Goal: Information Seeking & Learning: Learn about a topic

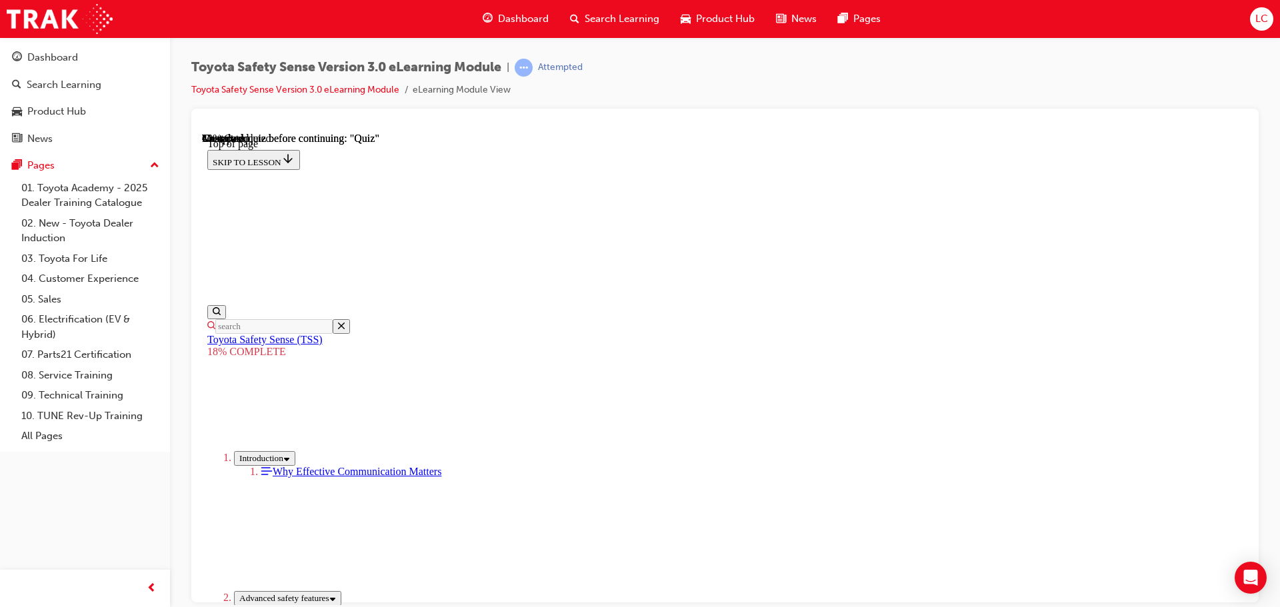
scroll to position [804, 0]
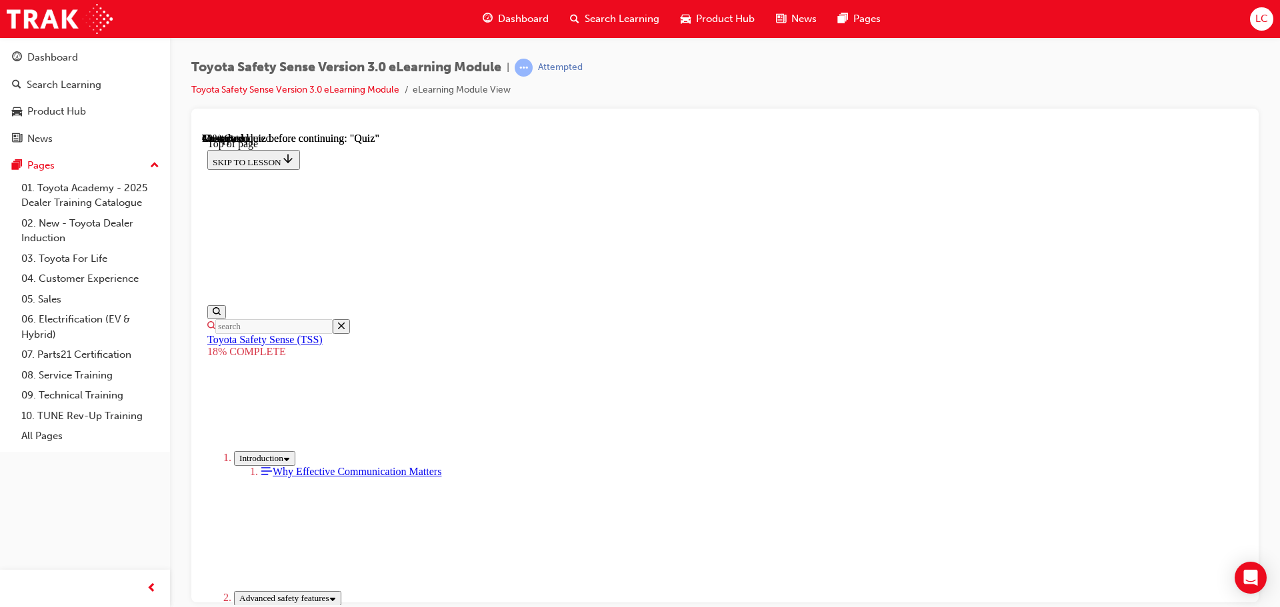
drag, startPoint x: 787, startPoint y: 265, endPoint x: 956, endPoint y: 427, distance: 233.8
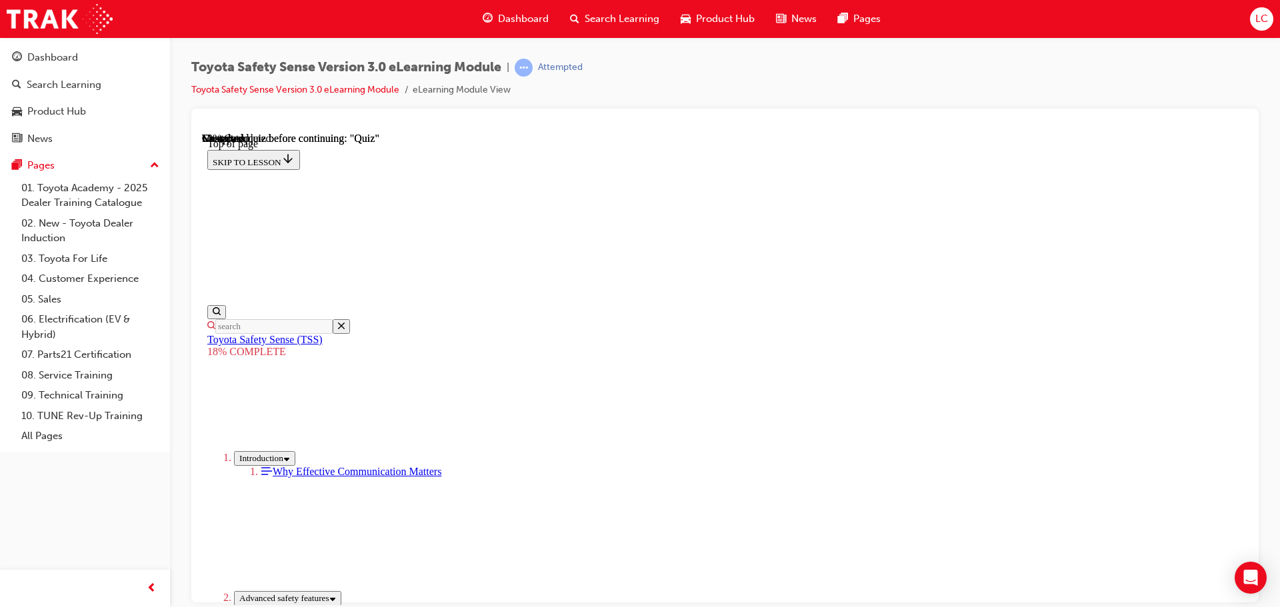
drag, startPoint x: 782, startPoint y: 258, endPoint x: 669, endPoint y: 437, distance: 212.1
drag, startPoint x: 805, startPoint y: 265, endPoint x: 633, endPoint y: 455, distance: 256.7
drag, startPoint x: 760, startPoint y: 244, endPoint x: 641, endPoint y: 418, distance: 210.5
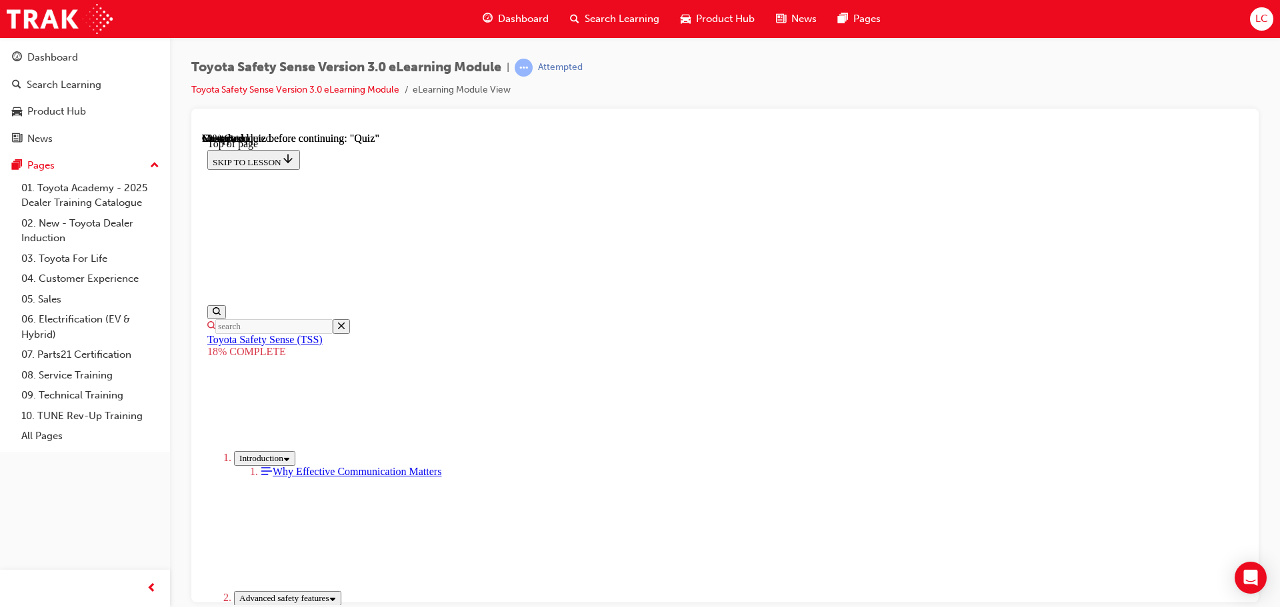
drag, startPoint x: 740, startPoint y: 272, endPoint x: 662, endPoint y: 411, distance: 158.7
drag, startPoint x: 753, startPoint y: 261, endPoint x: 602, endPoint y: 503, distance: 285.3
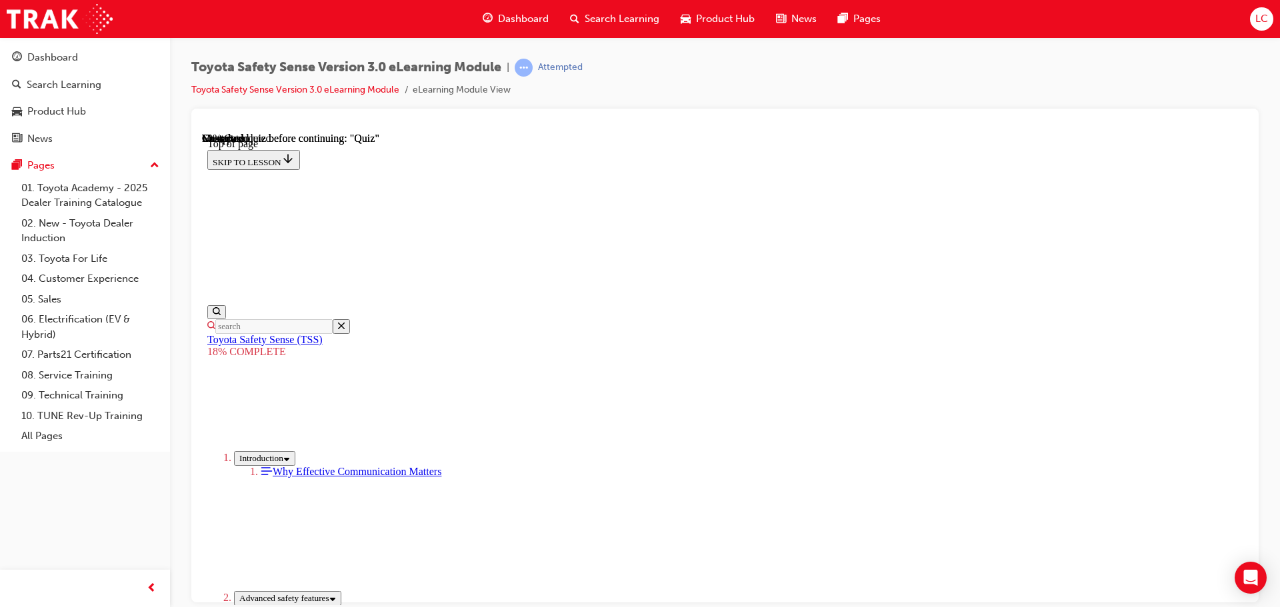
drag, startPoint x: 631, startPoint y: 451, endPoint x: 640, endPoint y: 407, distance: 45.0
drag, startPoint x: 753, startPoint y: 255, endPoint x: 617, endPoint y: 437, distance: 227.1
drag, startPoint x: 811, startPoint y: 289, endPoint x: 690, endPoint y: 401, distance: 164.1
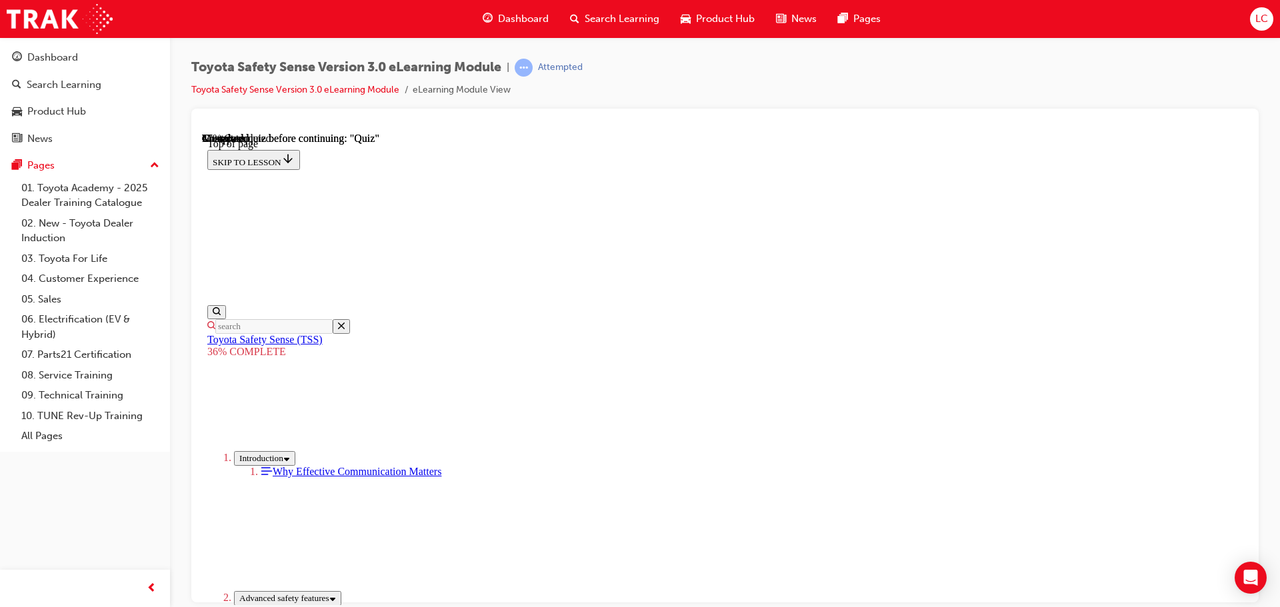
scroll to position [2373, 0]
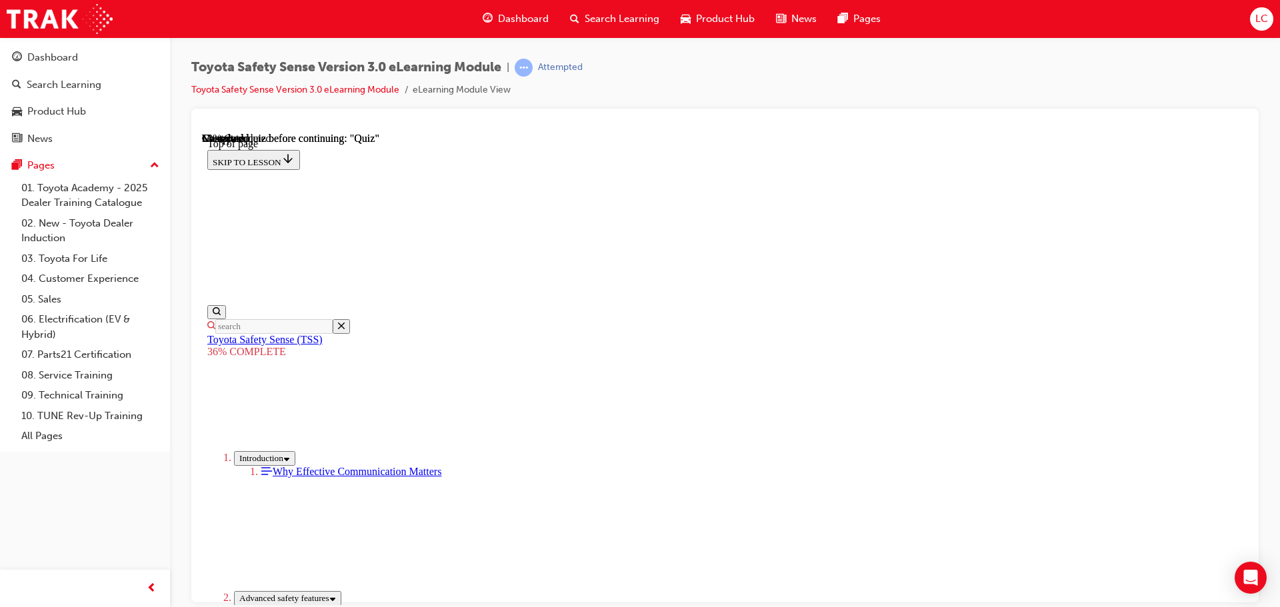
scroll to position [2650, 0]
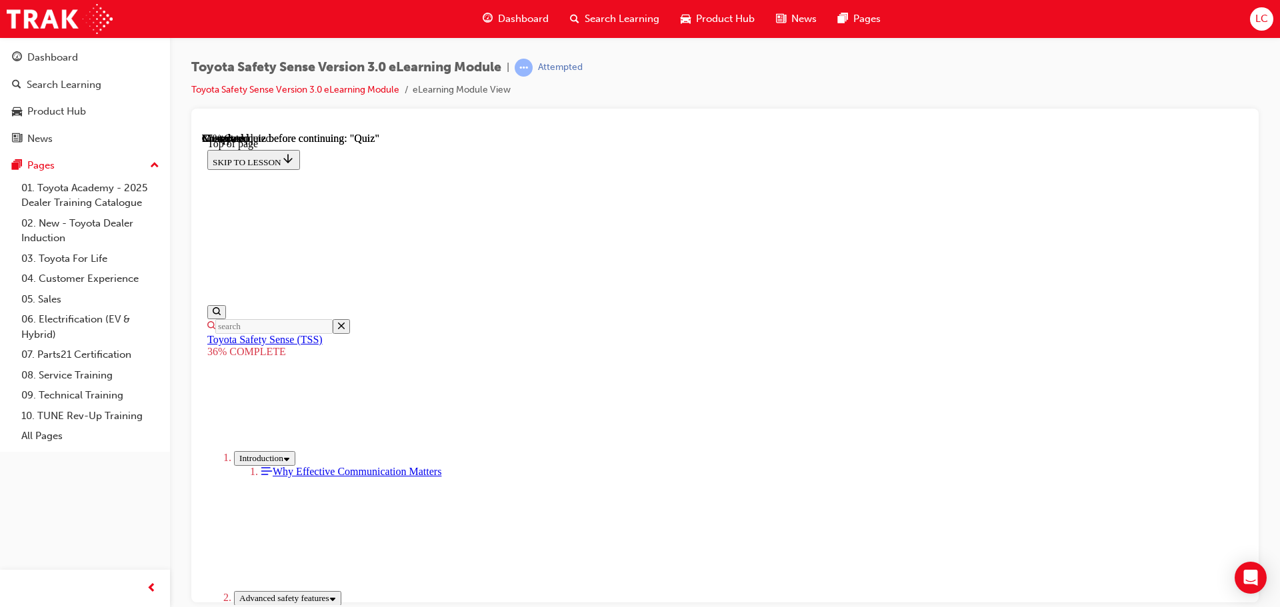
scroll to position [4649, 0]
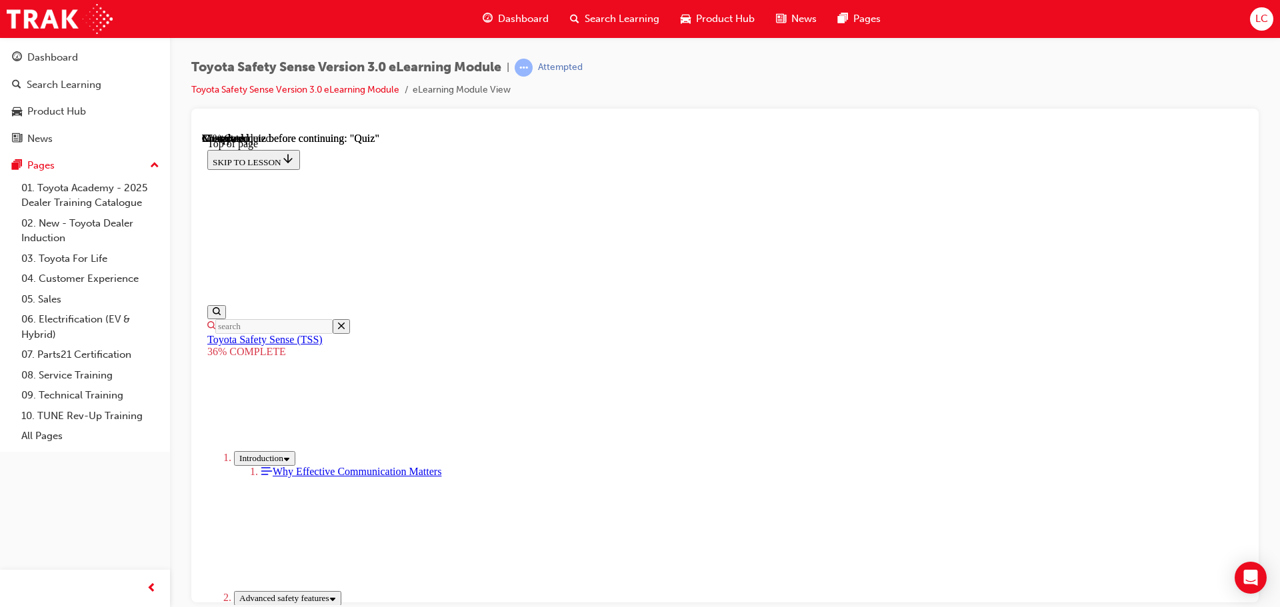
scroll to position [4992, 0]
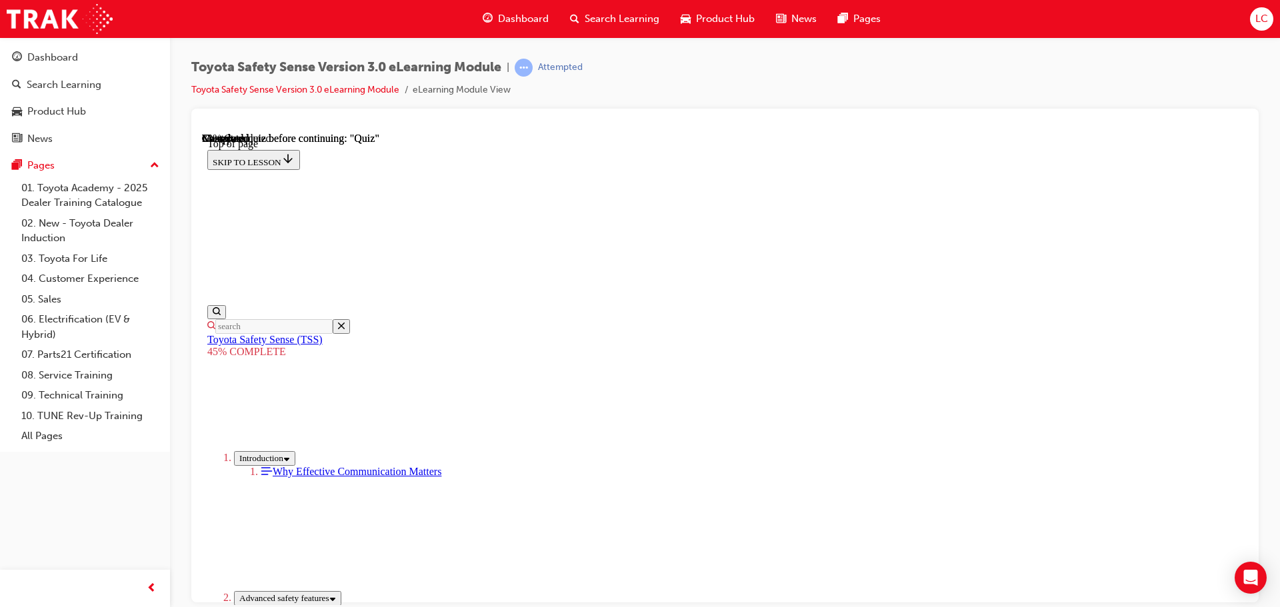
drag, startPoint x: 821, startPoint y: 595, endPoint x: 827, endPoint y: 586, distance: 10.5
drag, startPoint x: 814, startPoint y: 522, endPoint x: 812, endPoint y: 515, distance: 6.8
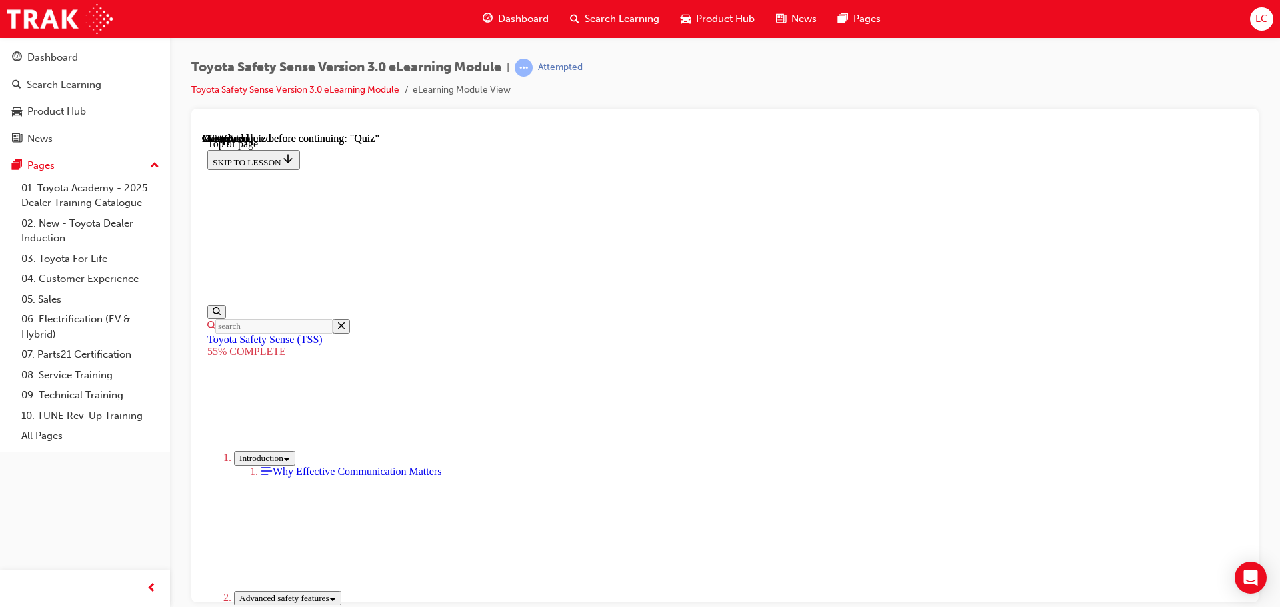
drag, startPoint x: 812, startPoint y: 510, endPoint x: 813, endPoint y: 503, distance: 7.4
drag, startPoint x: 832, startPoint y: 584, endPoint x: 842, endPoint y: 582, distance: 10.1
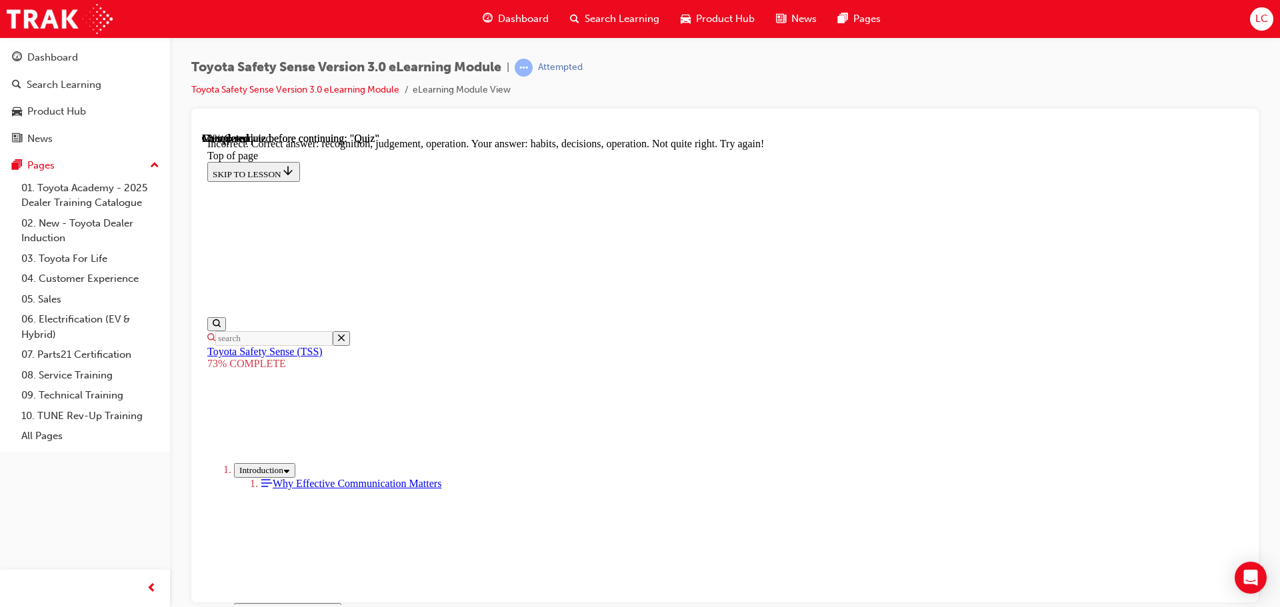
scroll to position [561, 0]
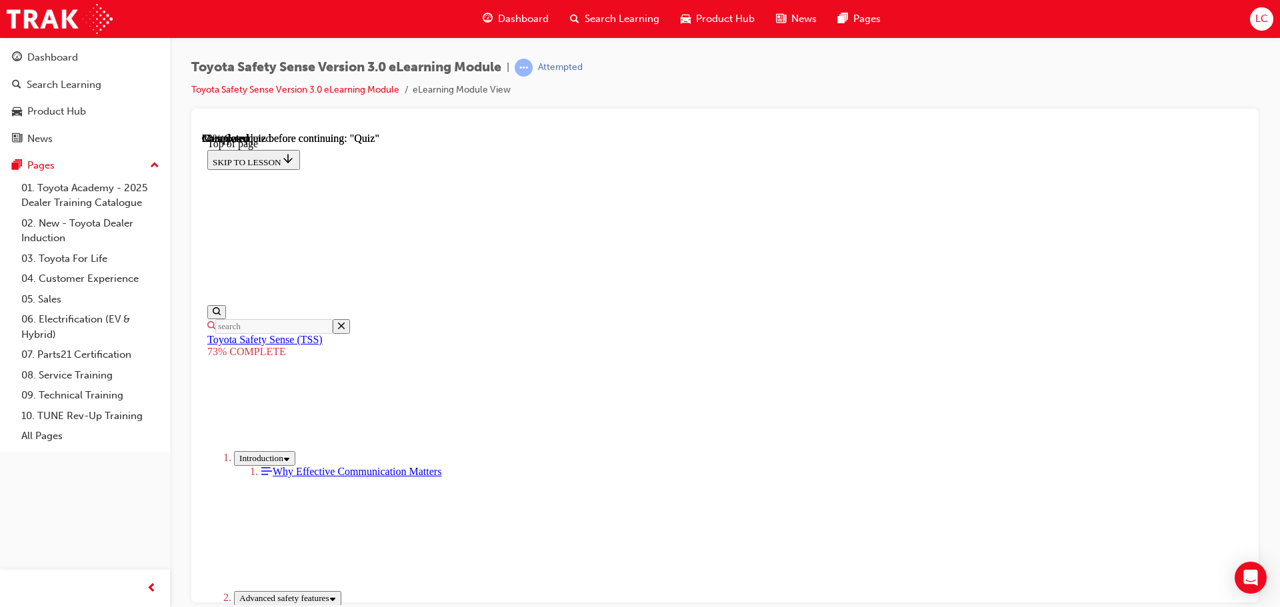
scroll to position [227, 0]
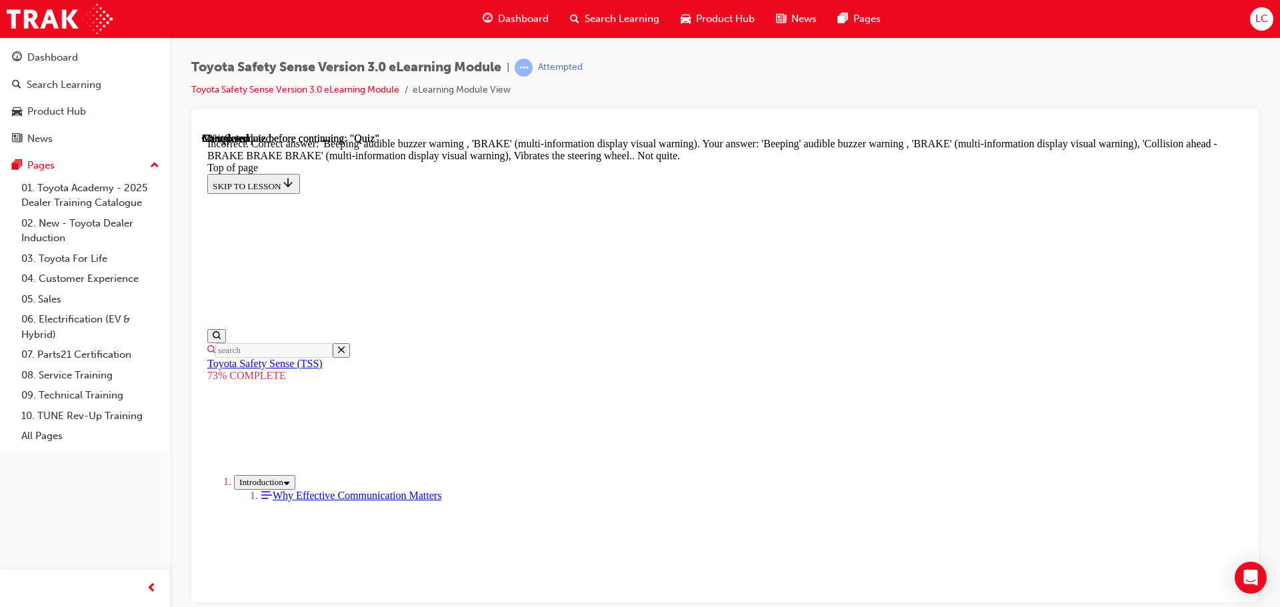
scroll to position [445, 0]
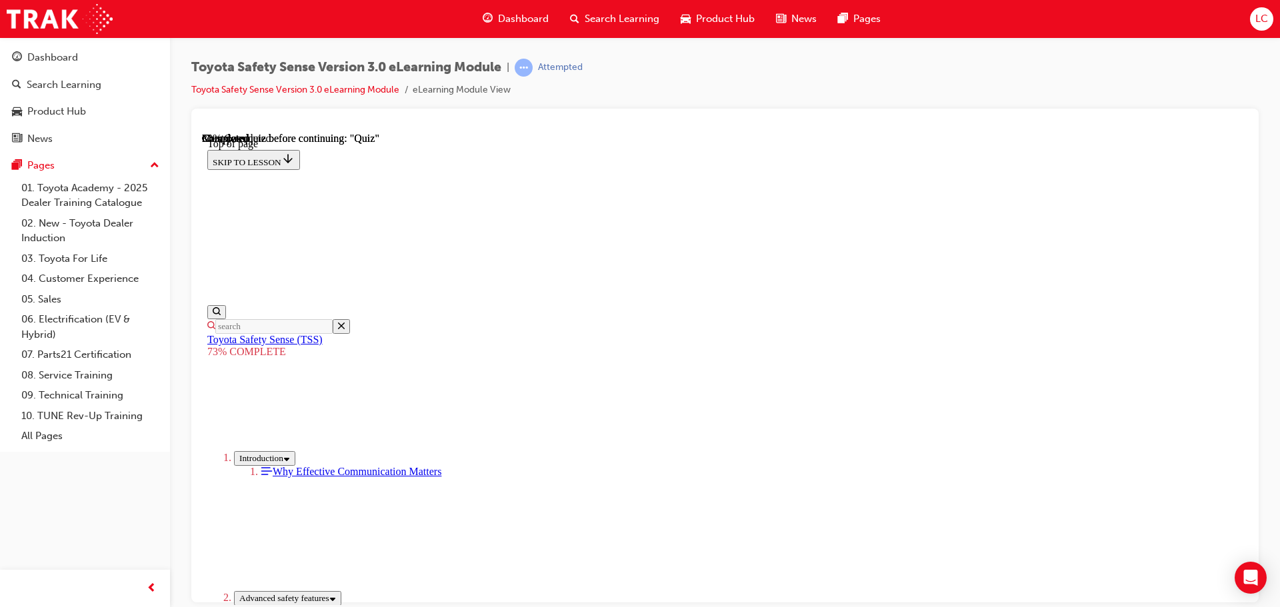
scroll to position [249, 0]
drag, startPoint x: 707, startPoint y: 325, endPoint x: 707, endPoint y: 354, distance: 28.7
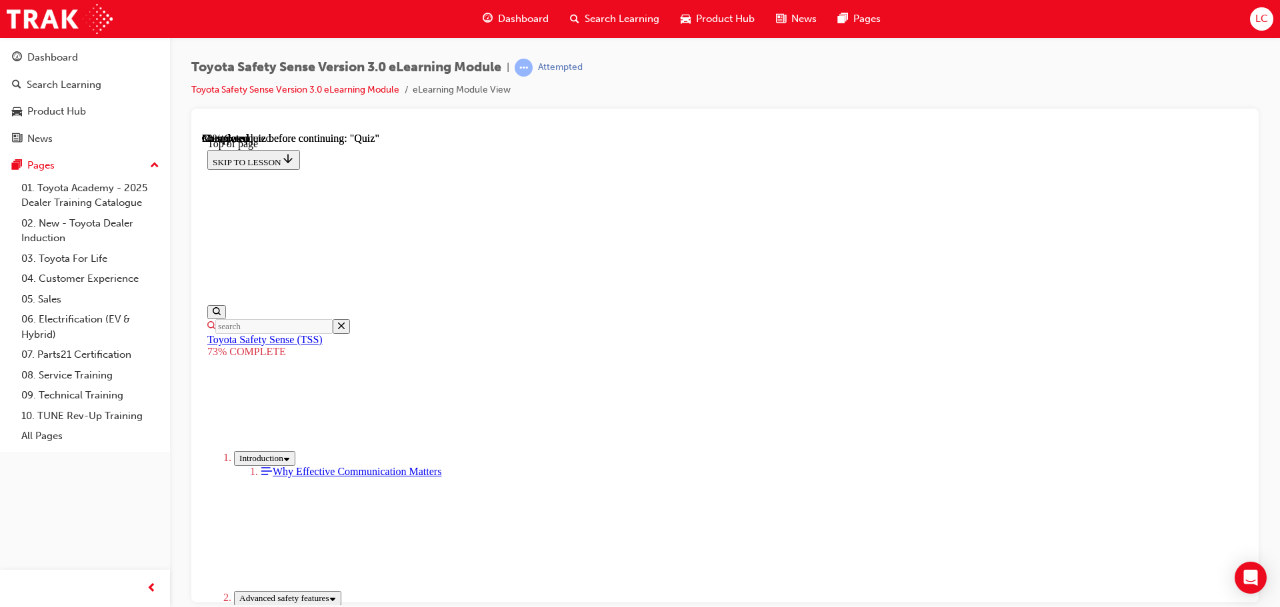
drag, startPoint x: 722, startPoint y: 496, endPoint x: 745, endPoint y: 547, distance: 56.1
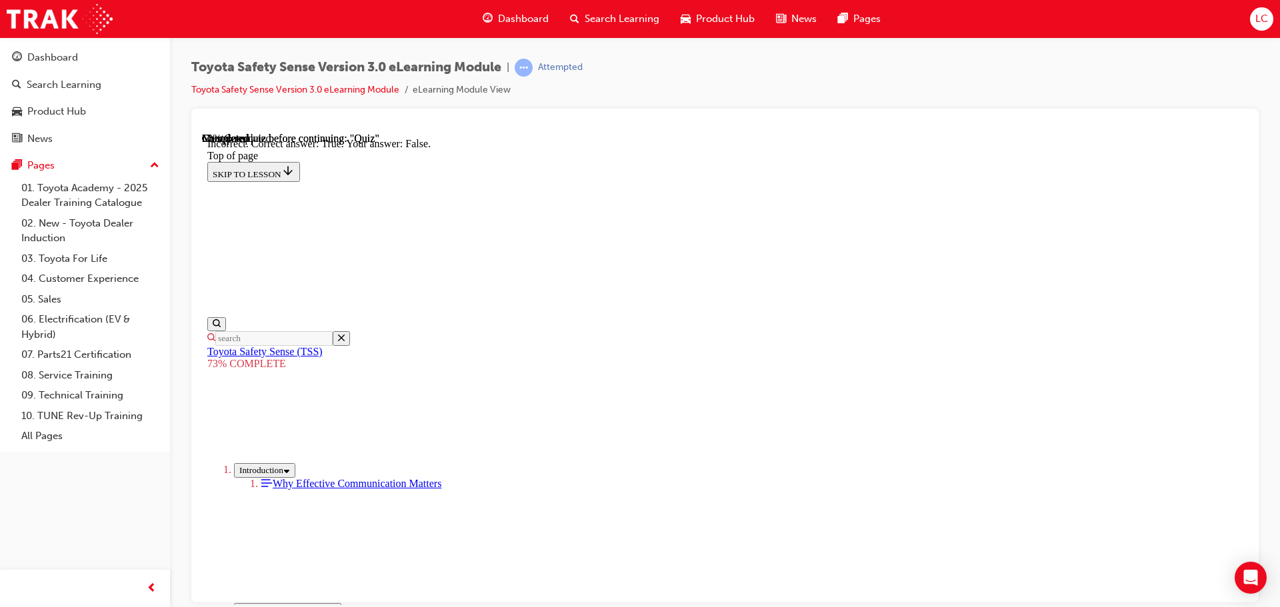
scroll to position [191, 0]
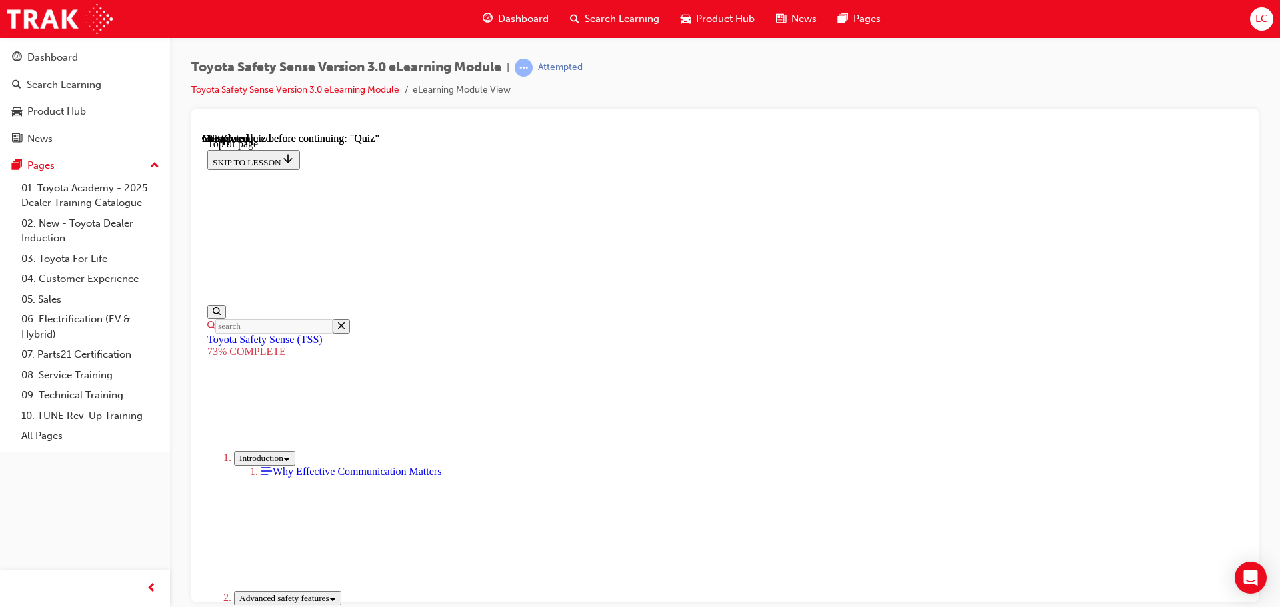
scroll to position [182, 0]
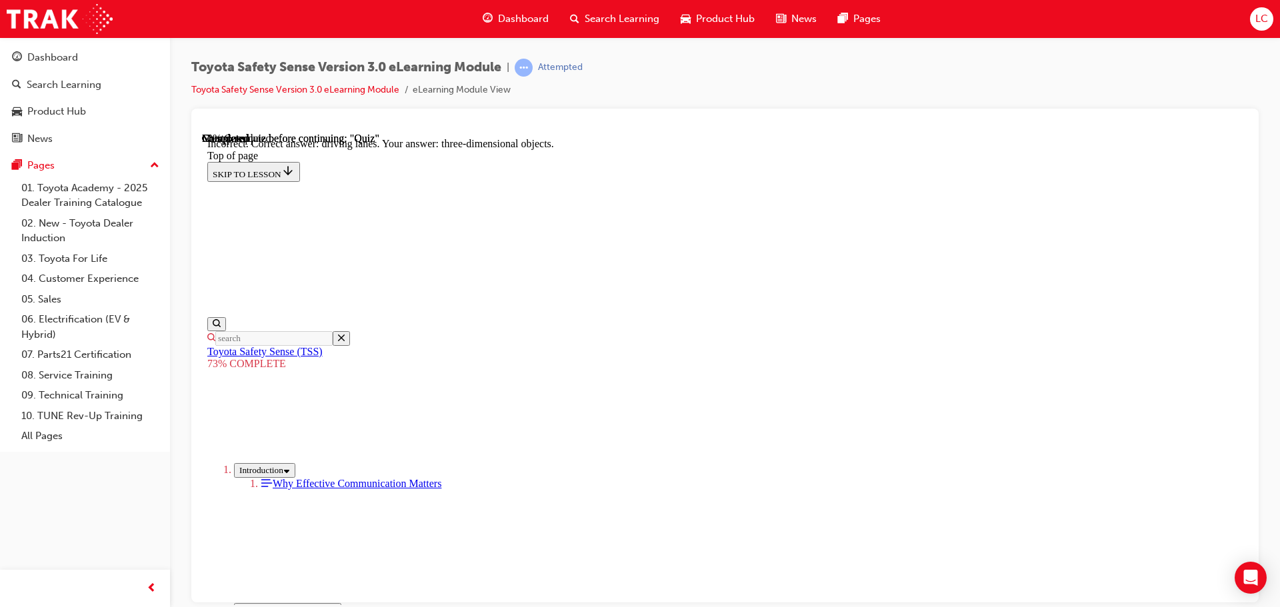
scroll to position [321, 0]
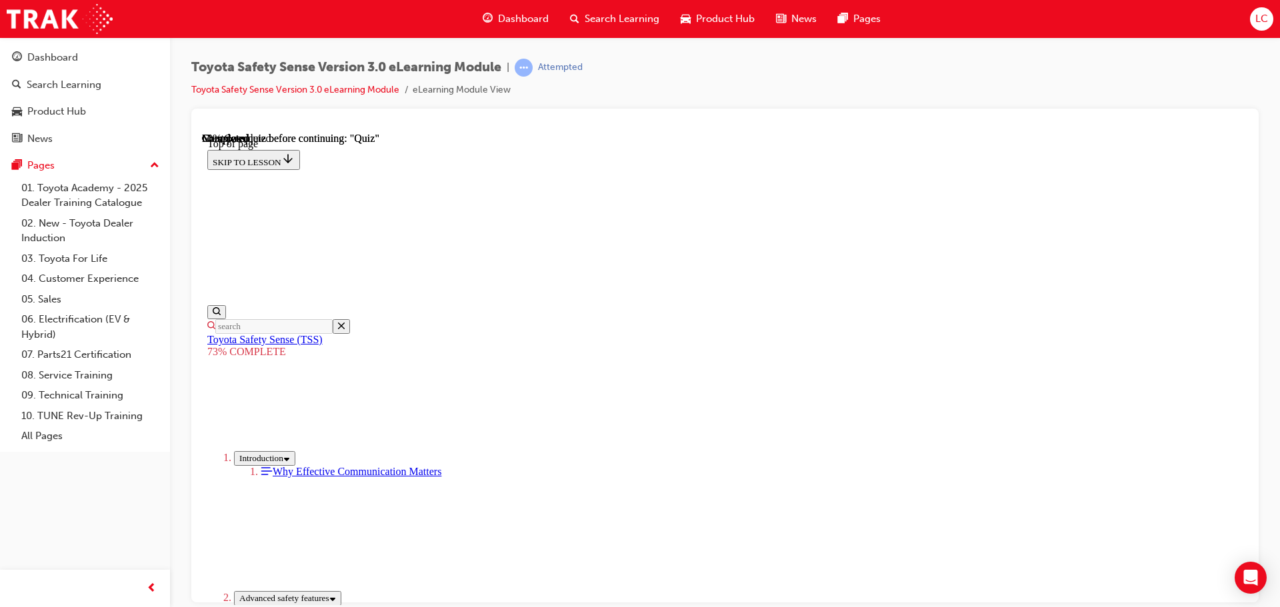
scroll to position [49, 0]
drag, startPoint x: 714, startPoint y: 355, endPoint x: 683, endPoint y: 337, distance: 36.5
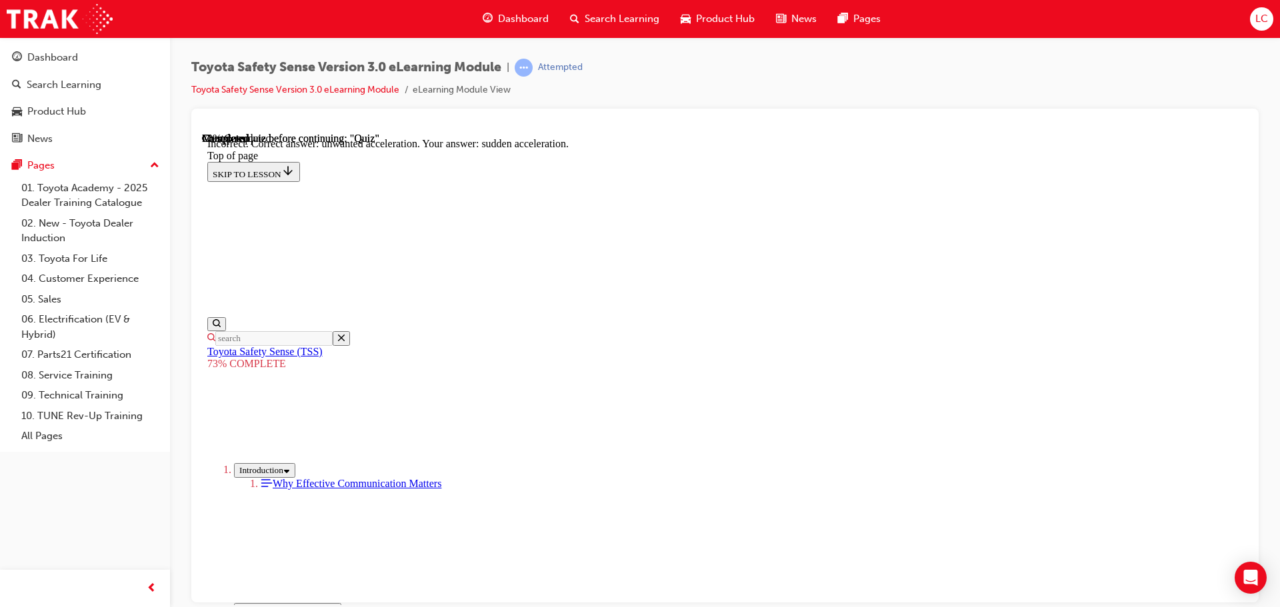
scroll to position [343, 0]
drag, startPoint x: 818, startPoint y: 525, endPoint x: 820, endPoint y: 533, distance: 8.2
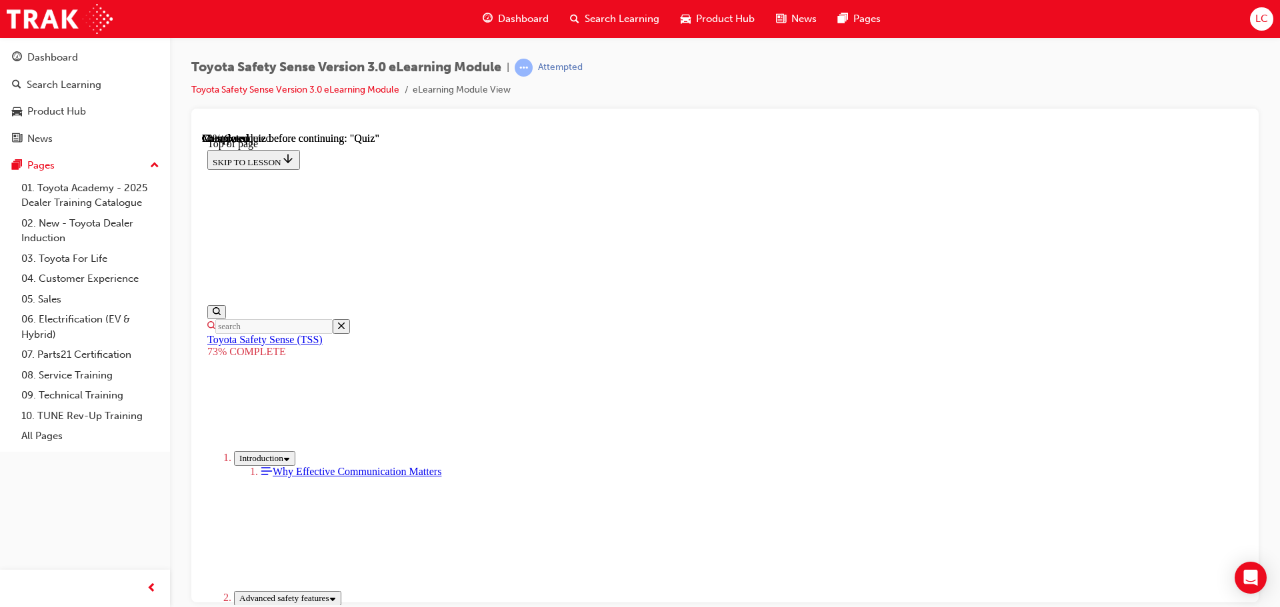
scroll to position [182, 0]
drag, startPoint x: 830, startPoint y: 581, endPoint x: 830, endPoint y: 590, distance: 9.3
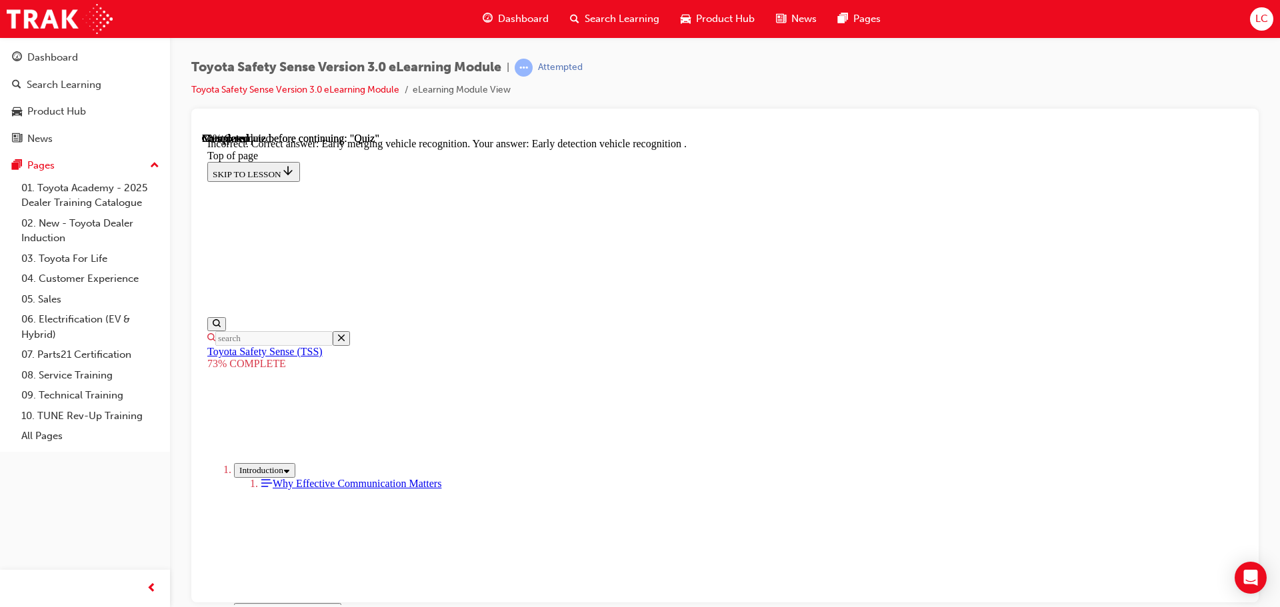
scroll to position [343, 0]
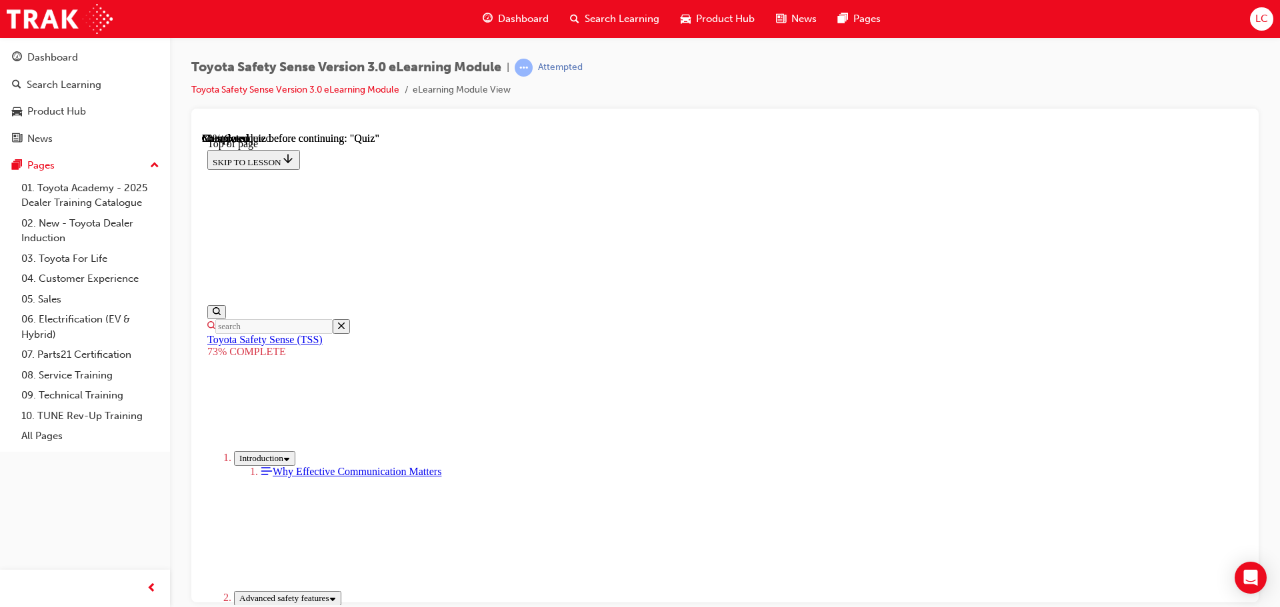
scroll to position [449, 0]
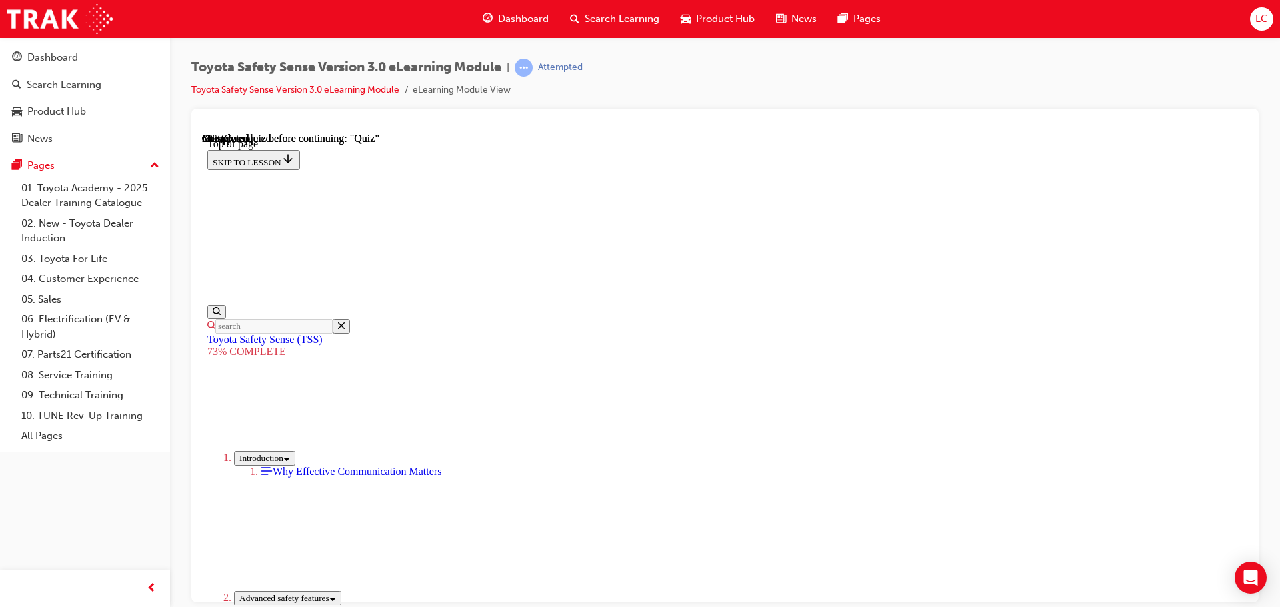
scroll to position [382, 0]
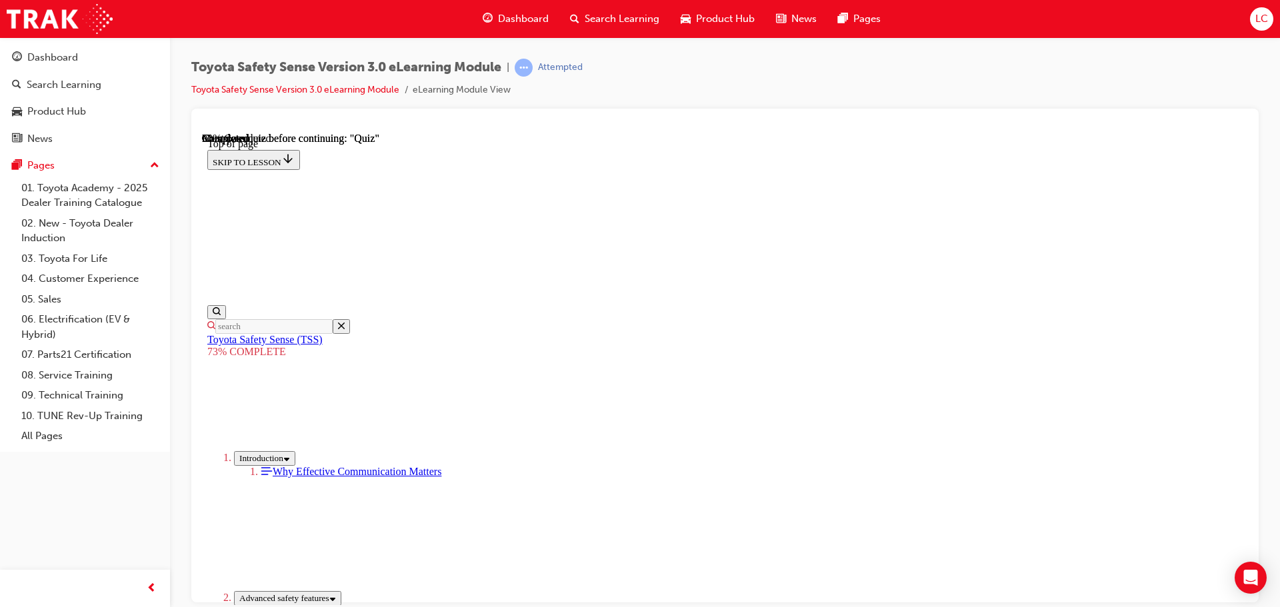
scroll to position [315, 0]
drag, startPoint x: 638, startPoint y: 285, endPoint x: 640, endPoint y: 329, distance: 44.0
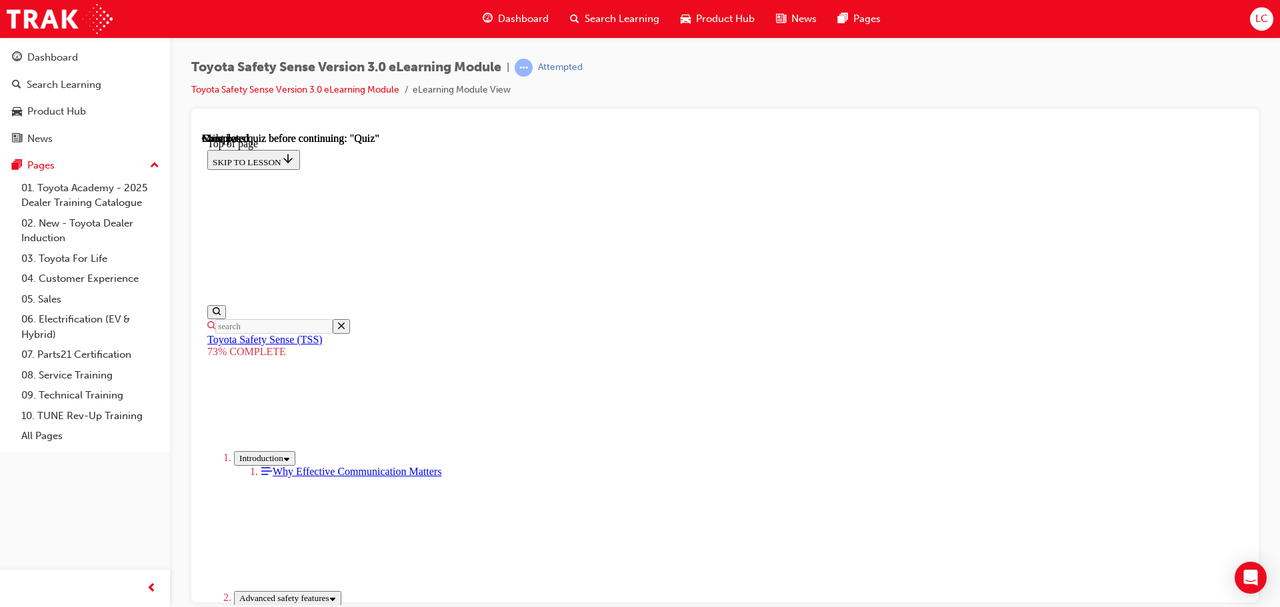
scroll to position [211, 0]
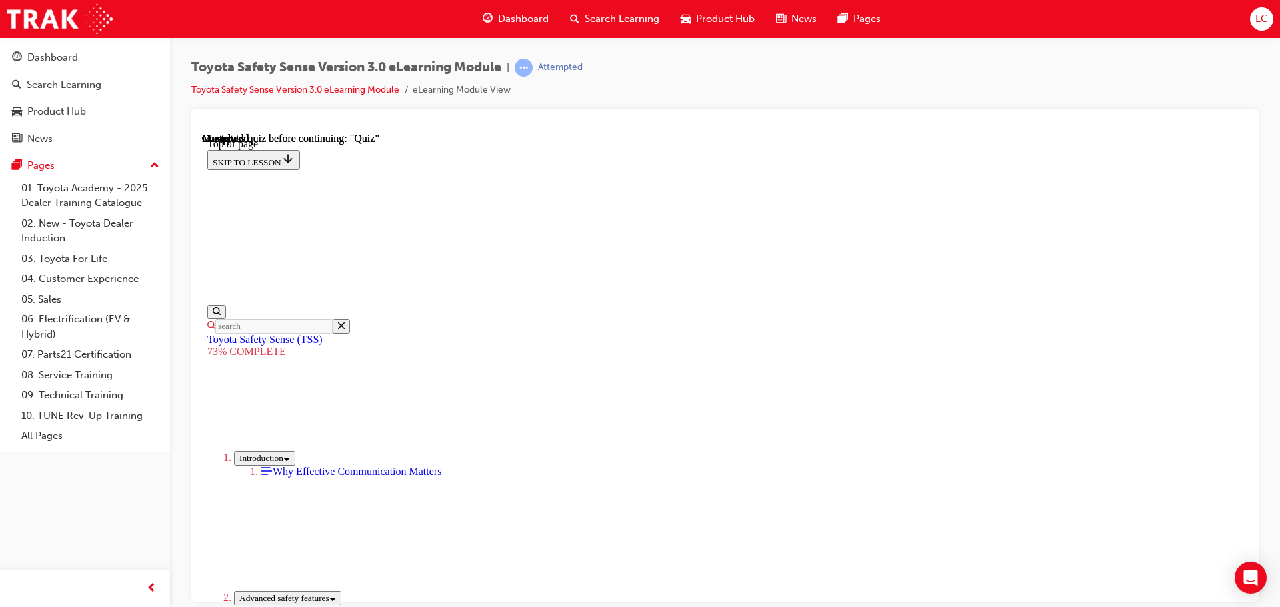
scroll to position [49, 0]
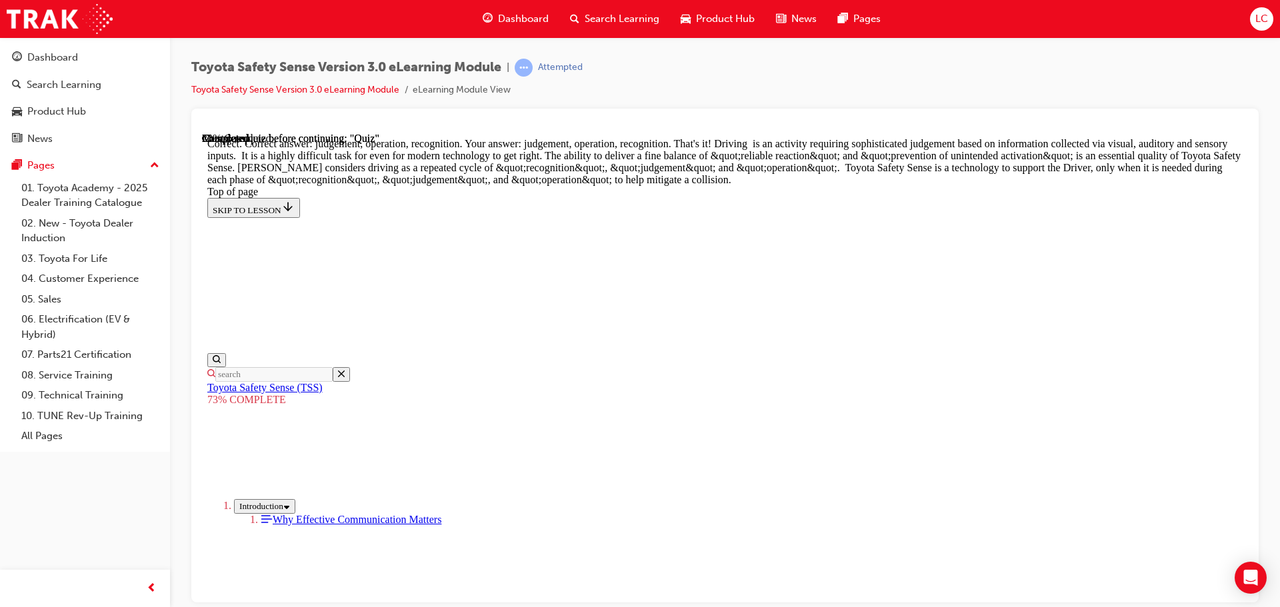
scroll to position [688, 0]
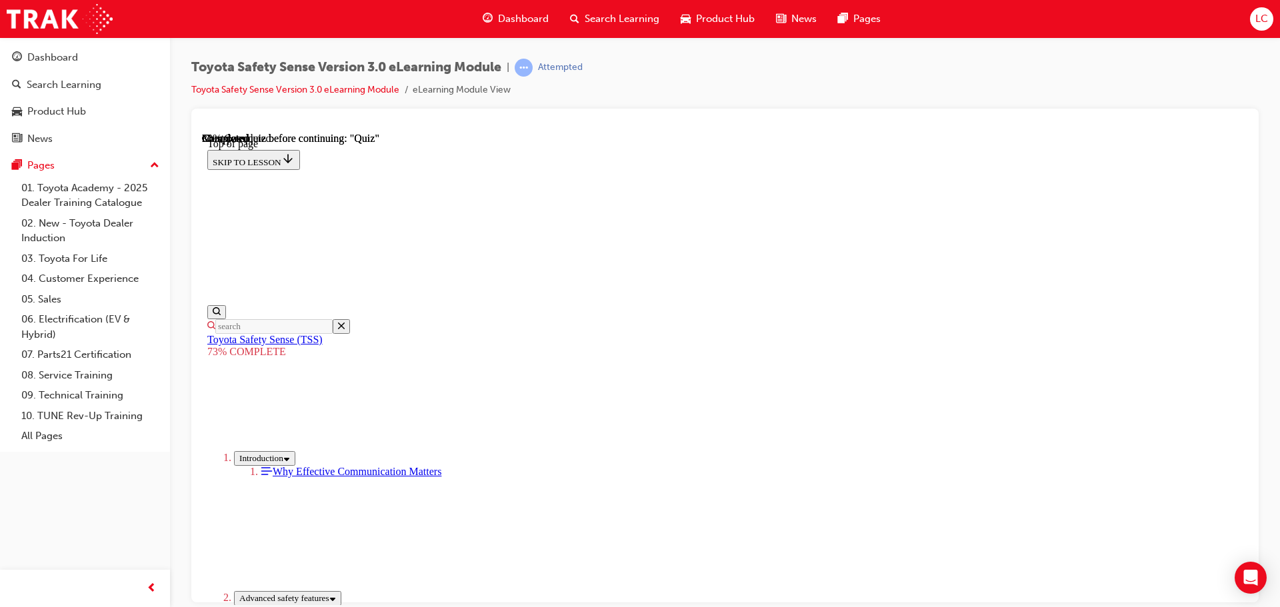
scroll to position [315, 0]
drag, startPoint x: 691, startPoint y: 429, endPoint x: 702, endPoint y: 359, distance: 71.4
drag, startPoint x: 696, startPoint y: 302, endPoint x: 694, endPoint y: 259, distance: 42.7
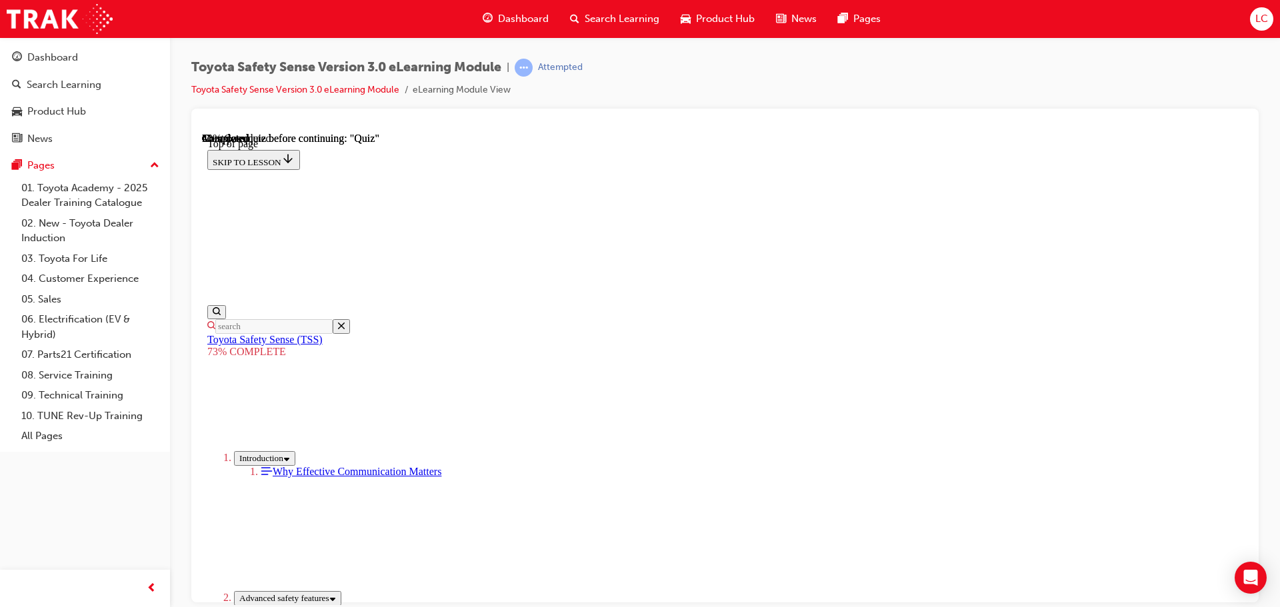
scroll to position [182, 0]
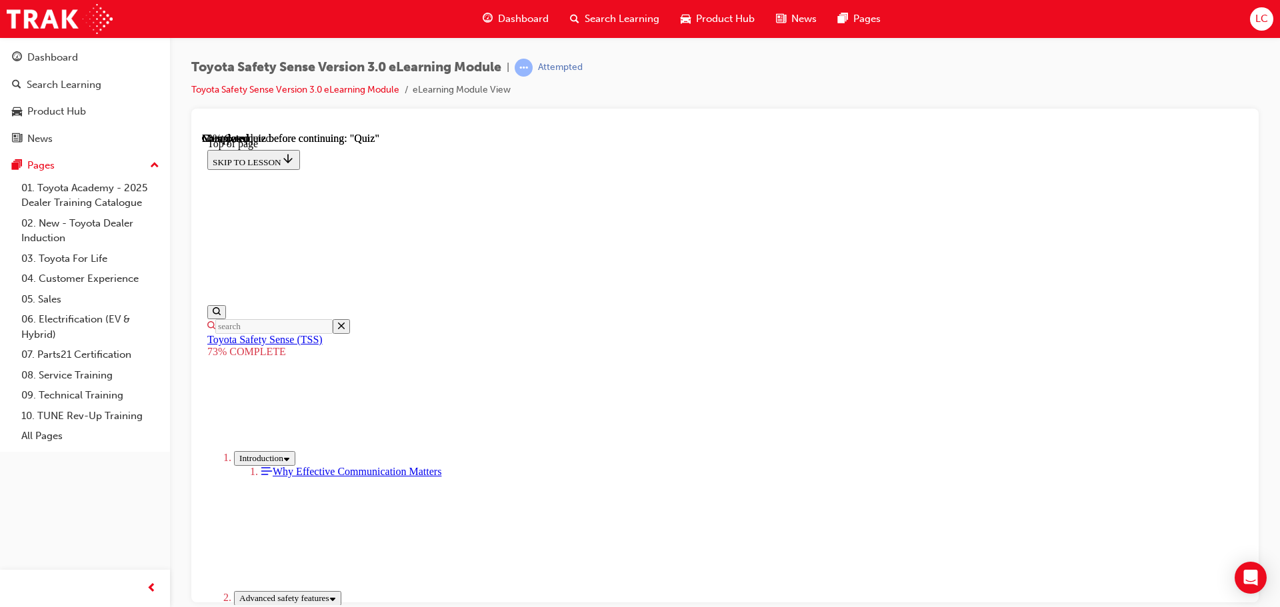
drag, startPoint x: 672, startPoint y: 304, endPoint x: 674, endPoint y: 351, distance: 46.7
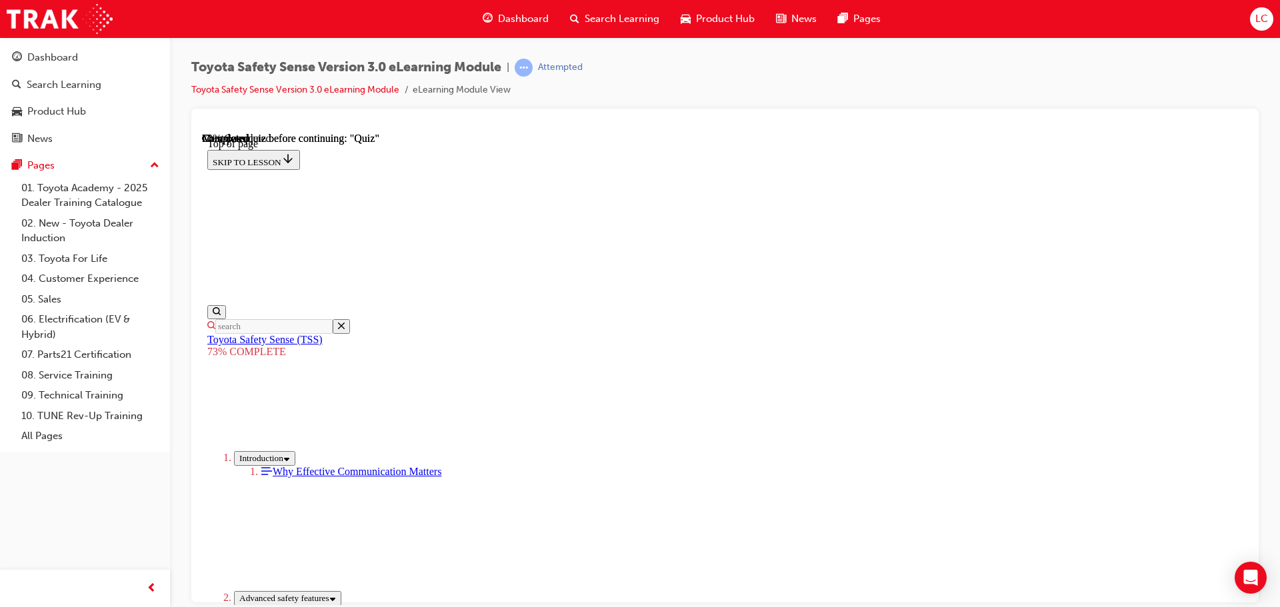
scroll to position [182, 0]
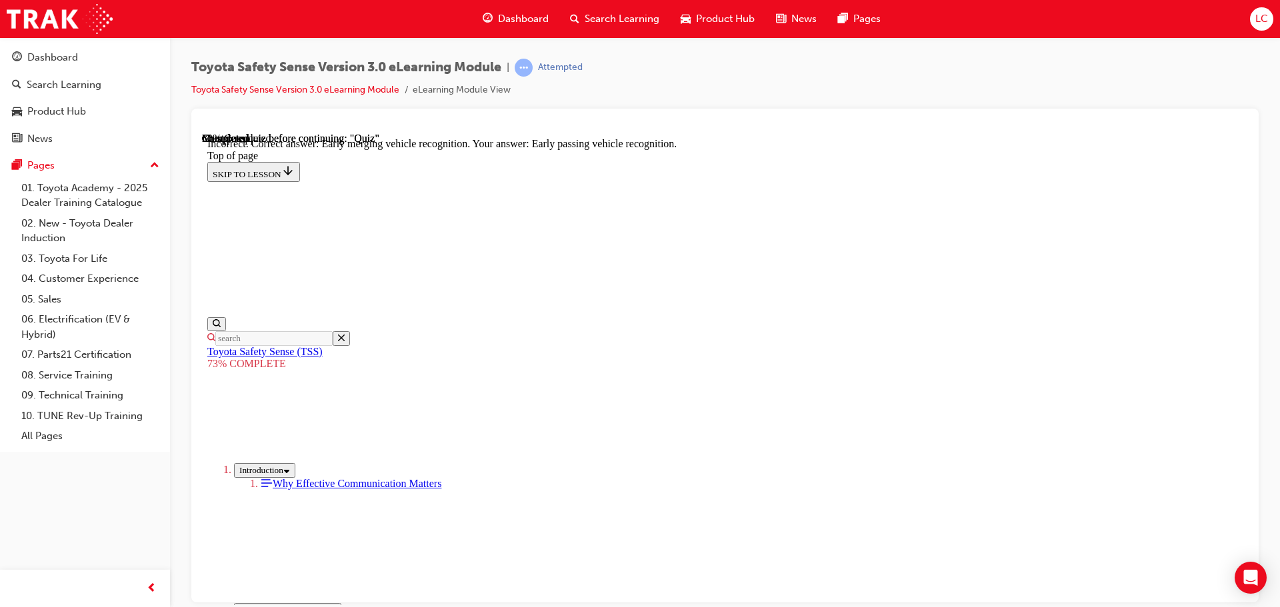
drag, startPoint x: 802, startPoint y: 544, endPoint x: 800, endPoint y: 531, distance: 13.5
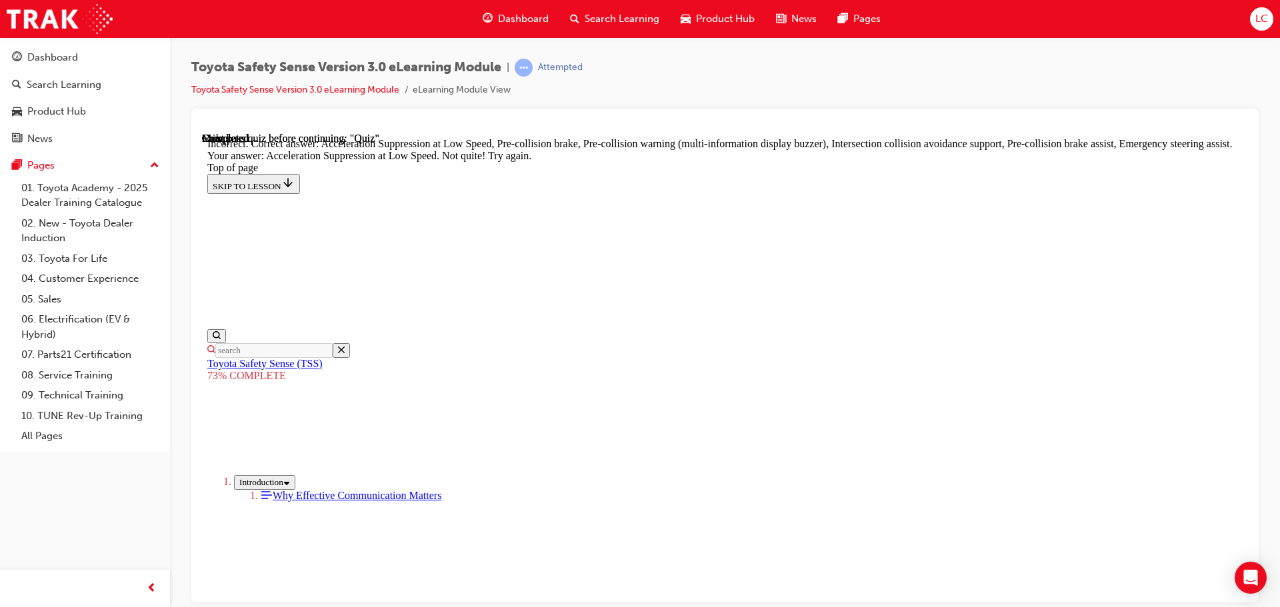
scroll to position [569, 0]
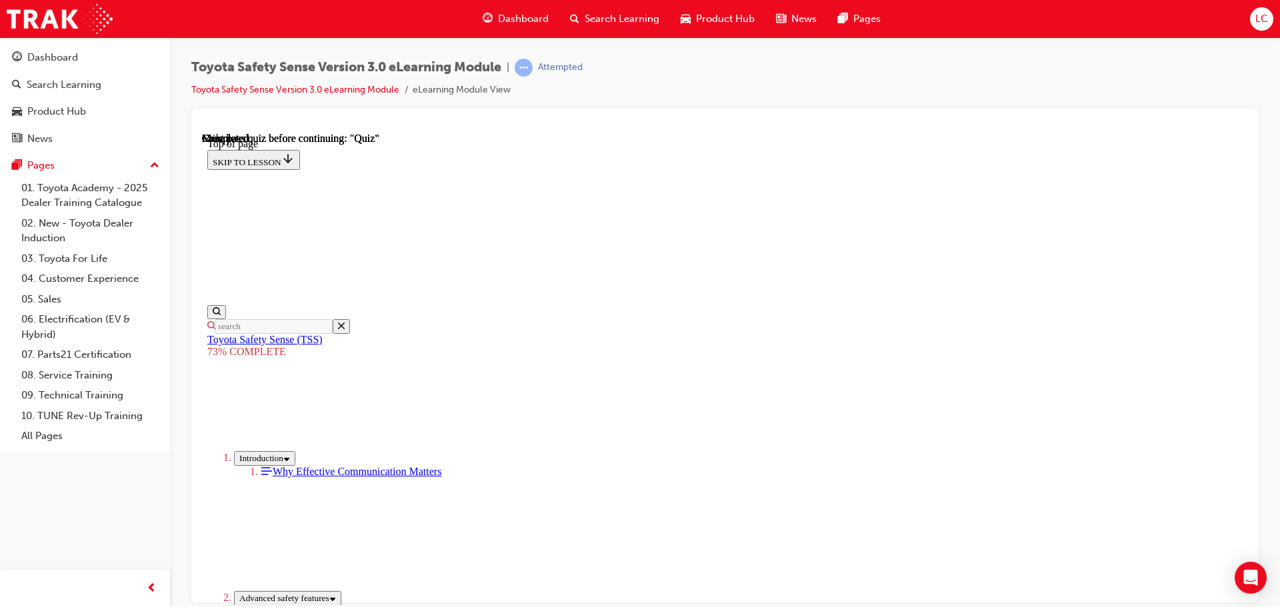
scroll to position [211, 0]
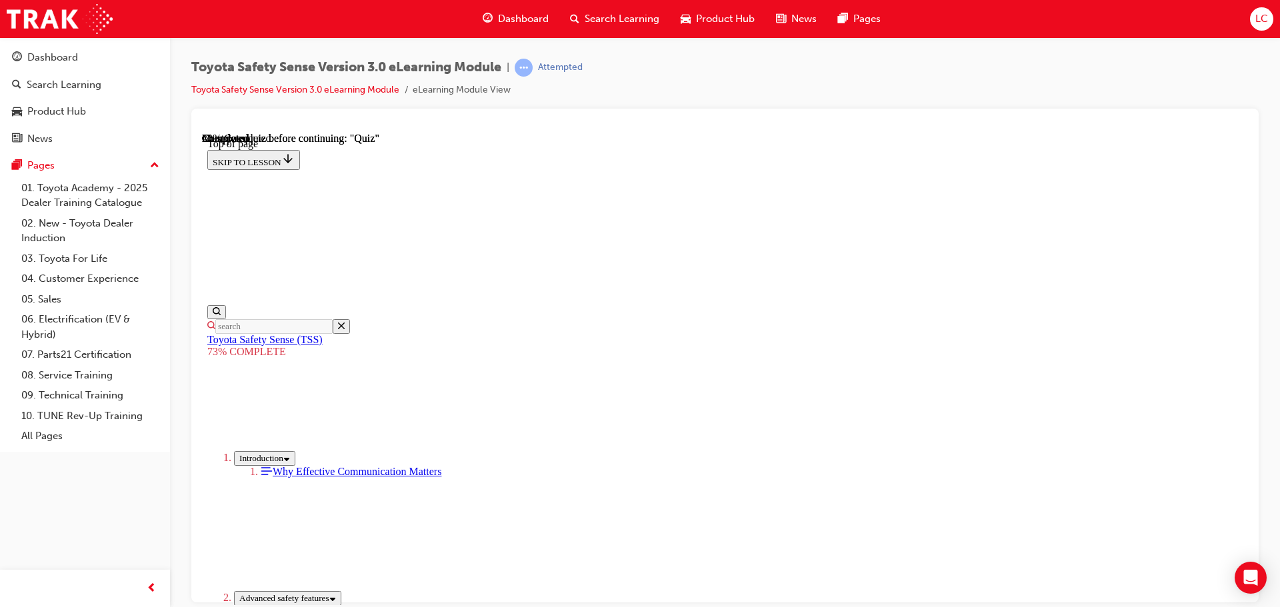
scroll to position [249, 0]
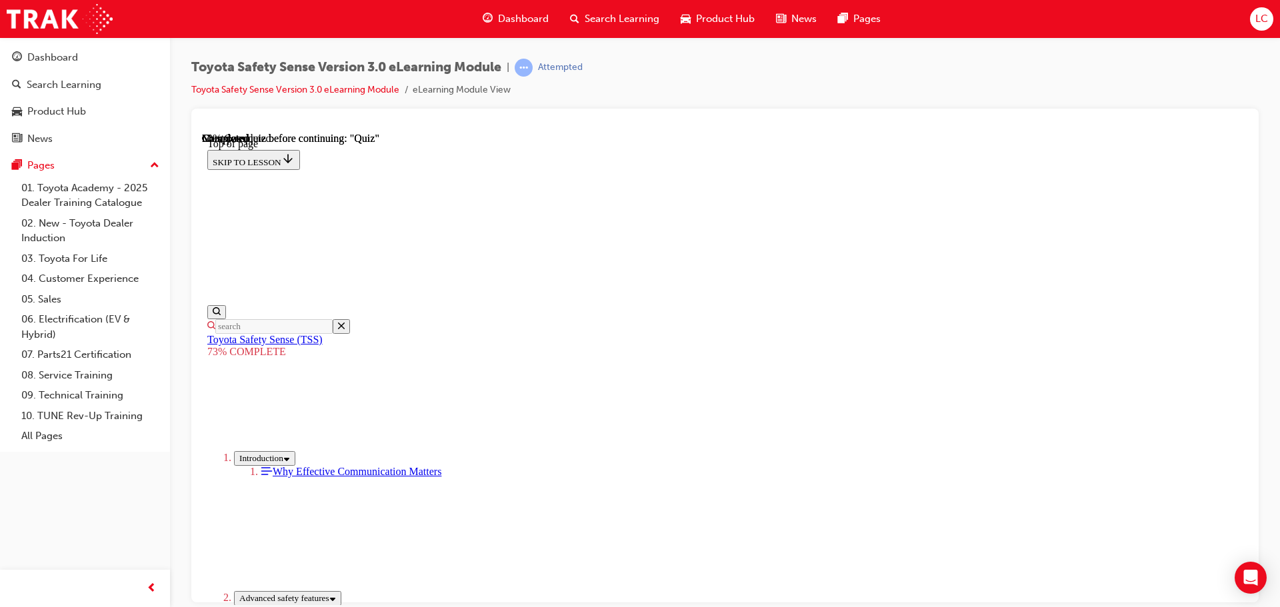
scroll to position [337, 0]
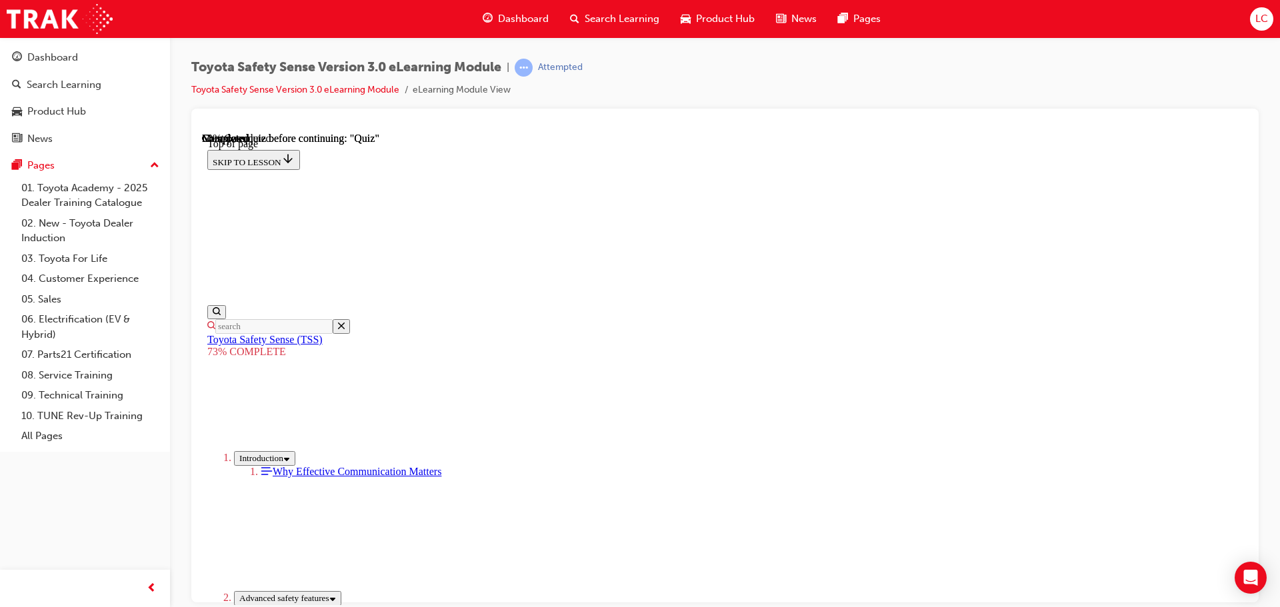
scroll to position [382, 0]
drag, startPoint x: 726, startPoint y: 468, endPoint x: 731, endPoint y: 461, distance: 8.1
drag, startPoint x: 736, startPoint y: 379, endPoint x: 736, endPoint y: 370, distance: 8.7
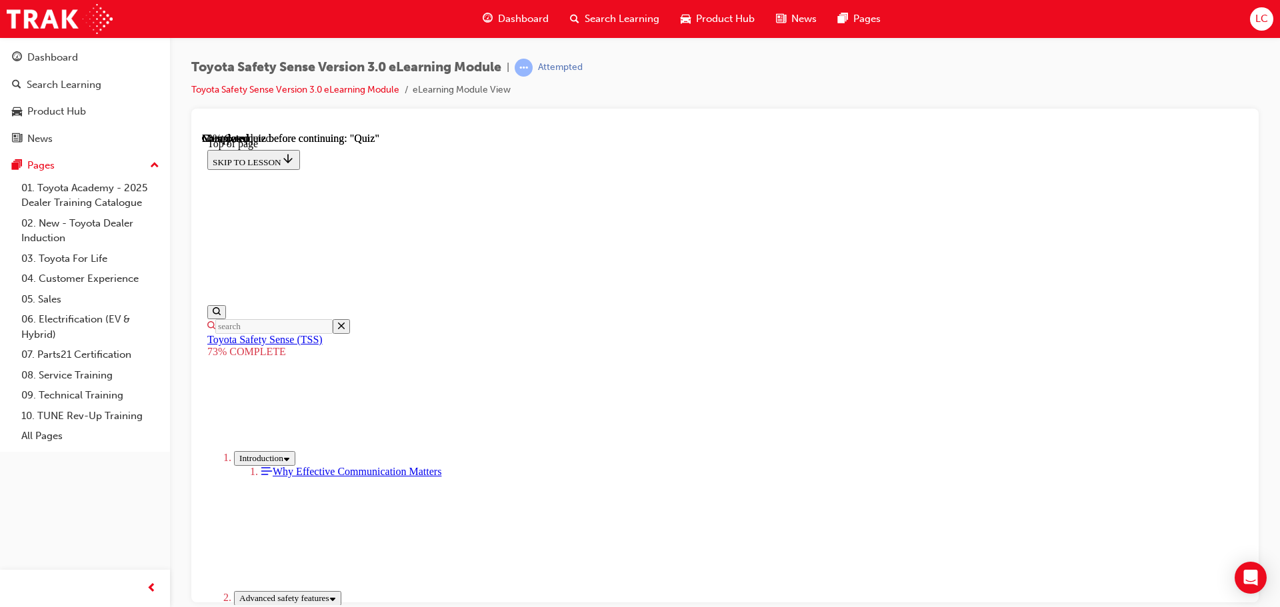
drag, startPoint x: 727, startPoint y: 278, endPoint x: 726, endPoint y: 224, distance: 54.0
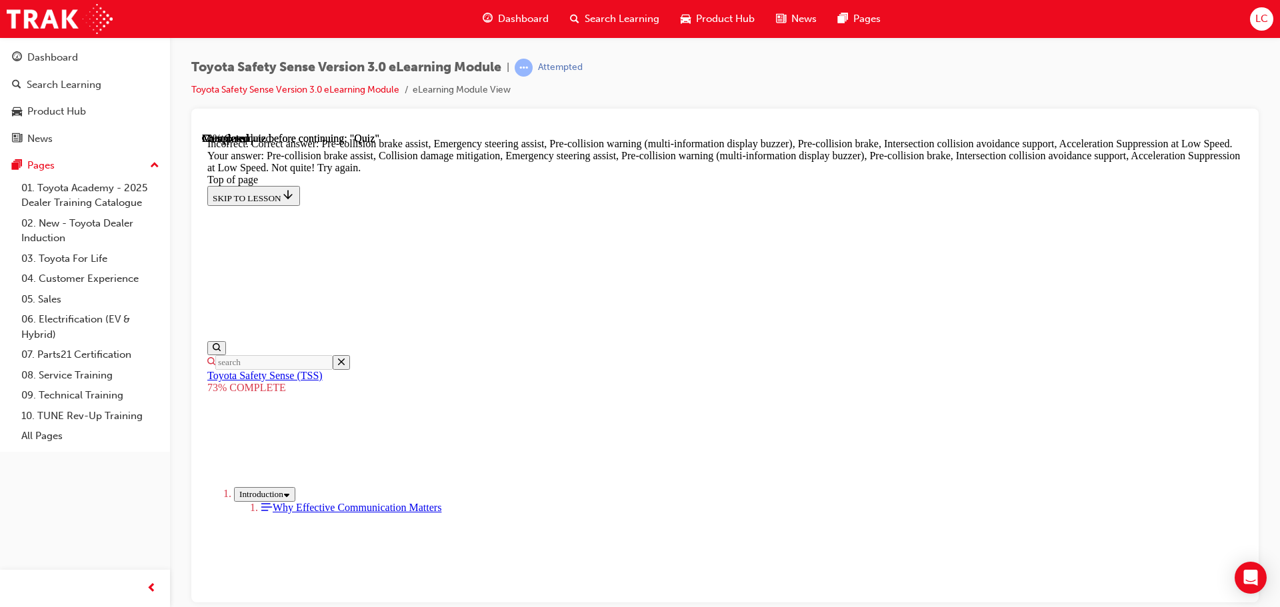
scroll to position [503, 0]
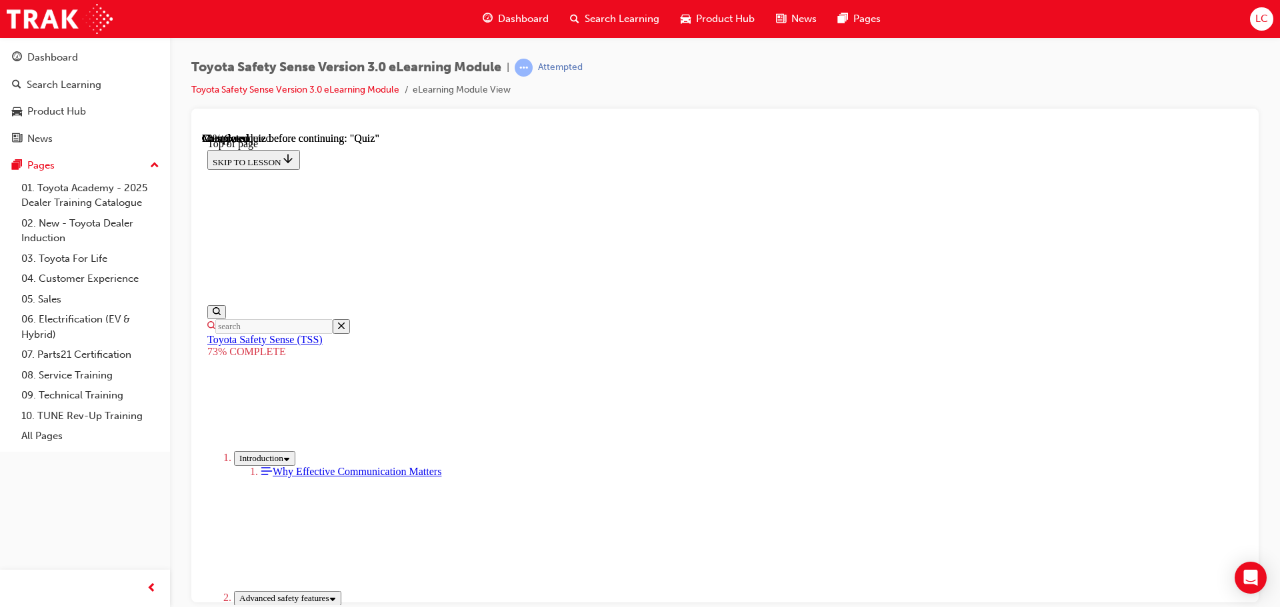
scroll to position [182, 0]
drag, startPoint x: 805, startPoint y: 590, endPoint x: 808, endPoint y: 579, distance: 11.6
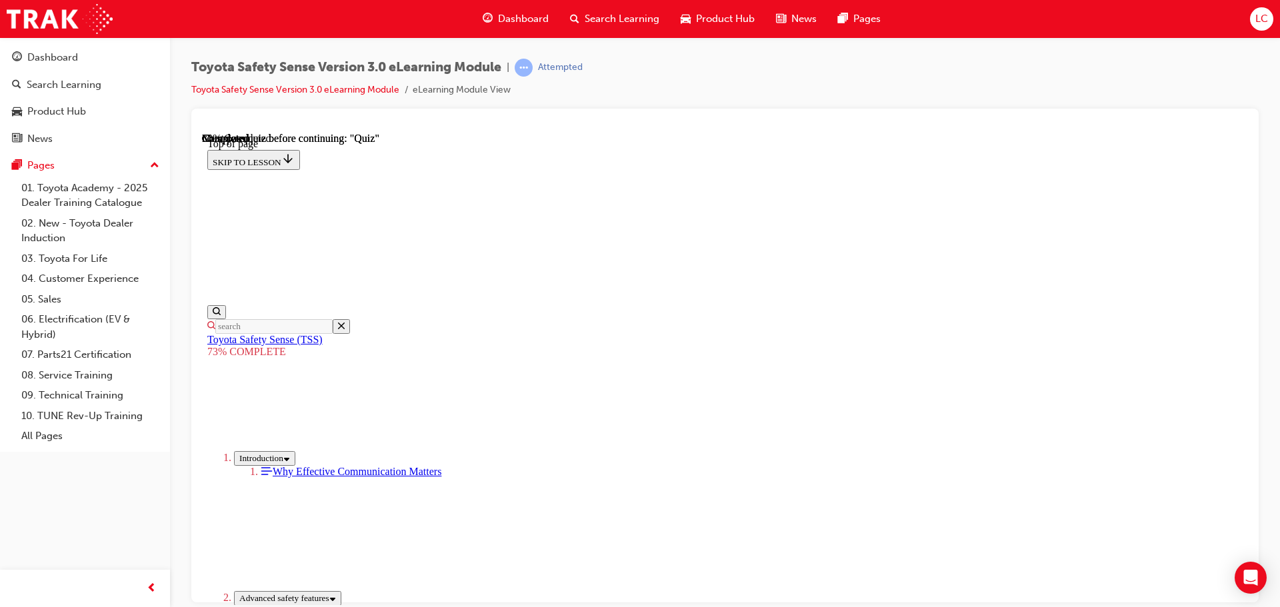
scroll to position [249, 0]
drag, startPoint x: 716, startPoint y: 481, endPoint x: 698, endPoint y: 387, distance: 96.5
drag, startPoint x: 695, startPoint y: 379, endPoint x: 694, endPoint y: 363, distance: 16.1
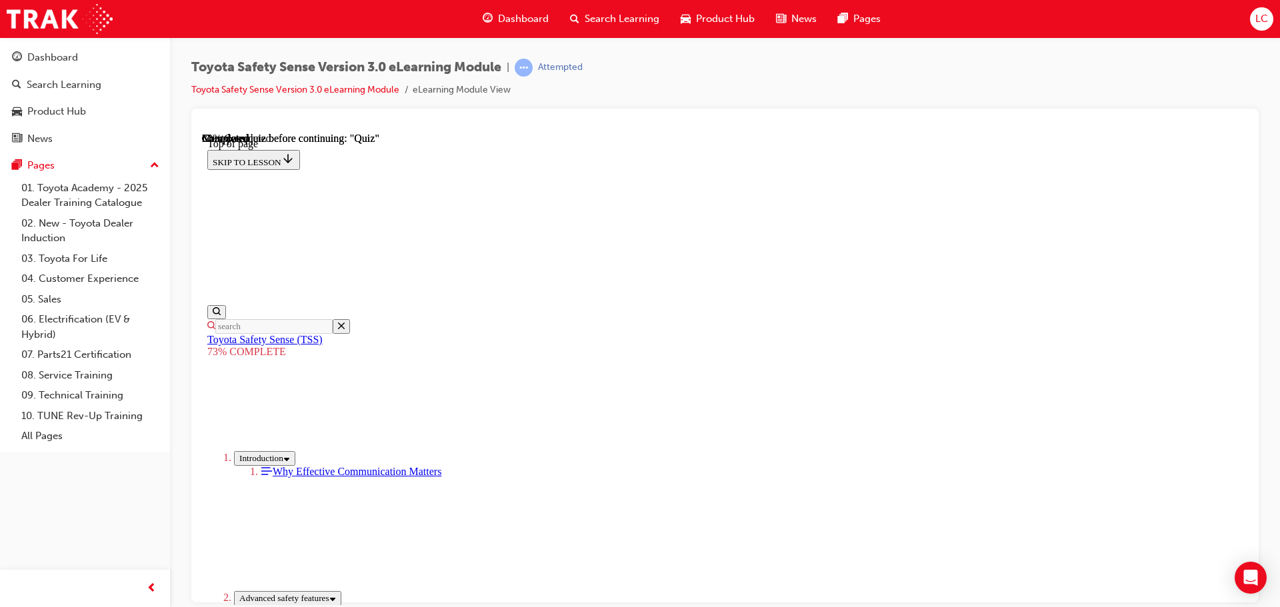
drag, startPoint x: 689, startPoint y: 311, endPoint x: 692, endPoint y: 283, distance: 27.5
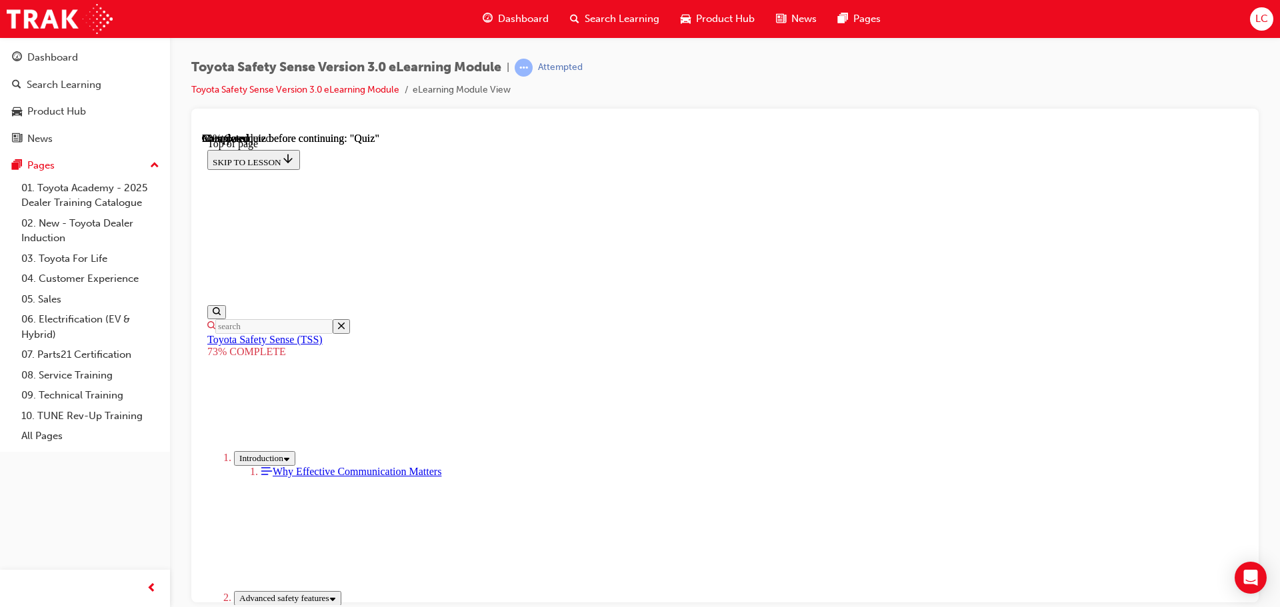
scroll to position [182, 0]
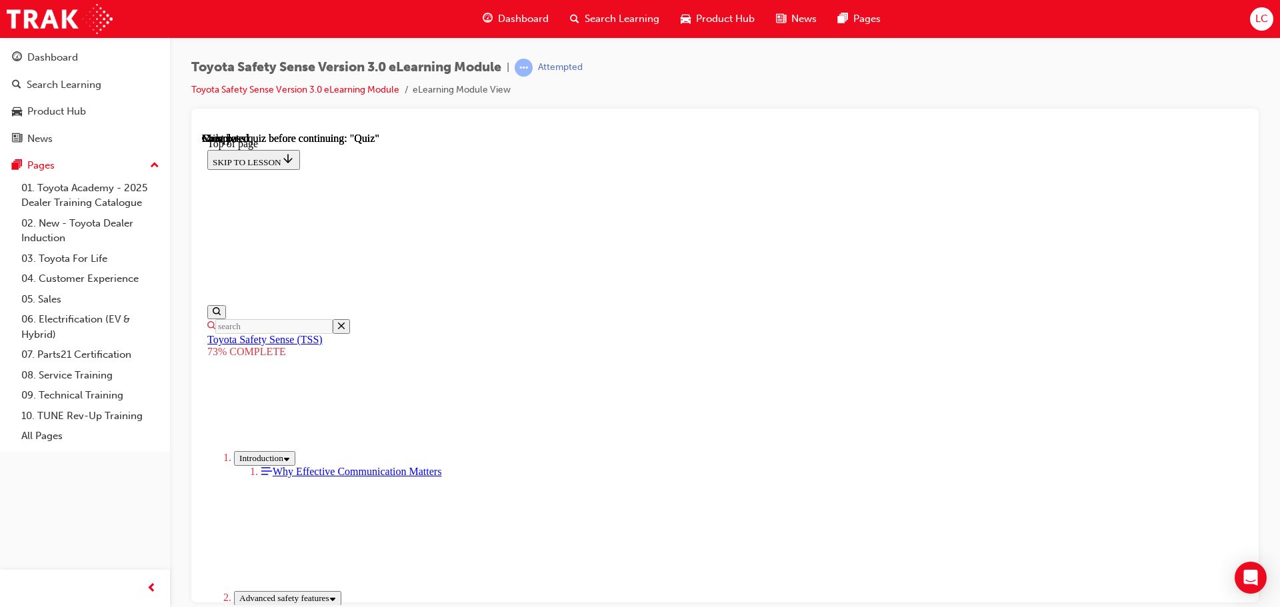
scroll to position [182, 0]
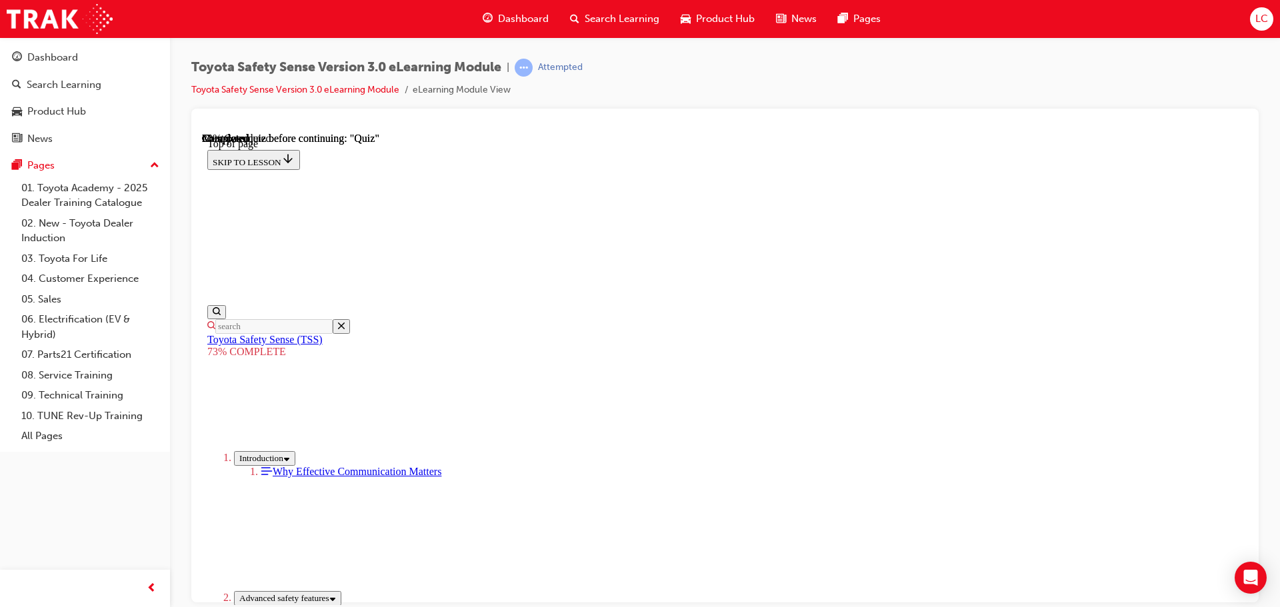
scroll to position [249, 0]
drag, startPoint x: 659, startPoint y: 341, endPoint x: 674, endPoint y: 399, distance: 59.3
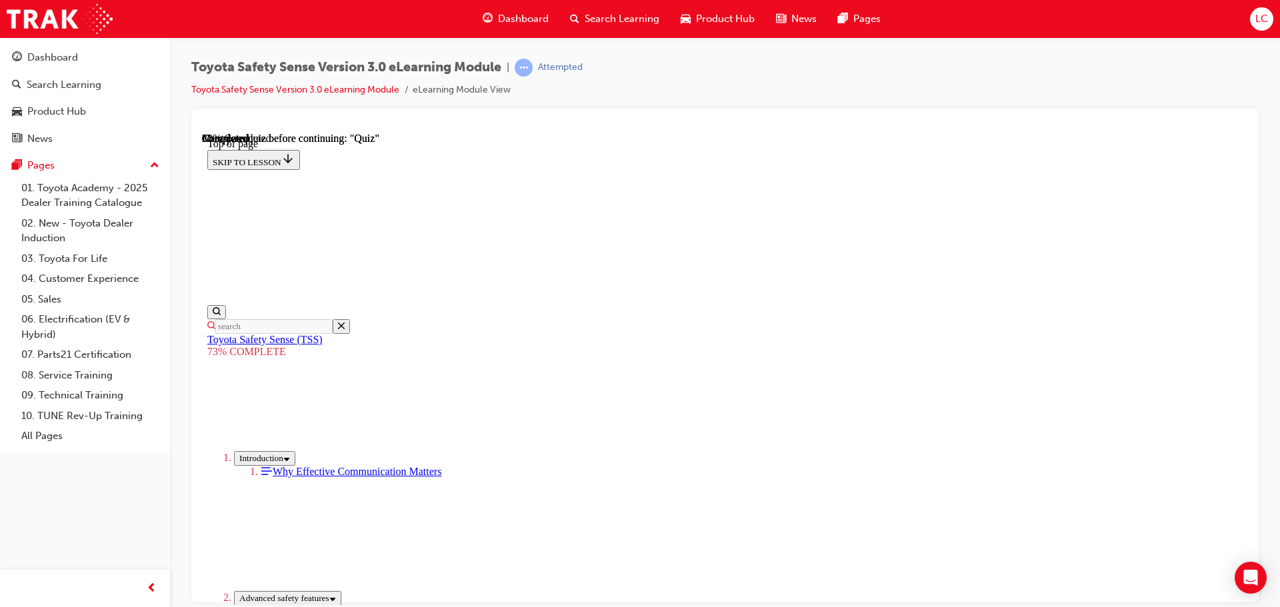
drag, startPoint x: 706, startPoint y: 359, endPoint x: 720, endPoint y: 401, distance: 43.6
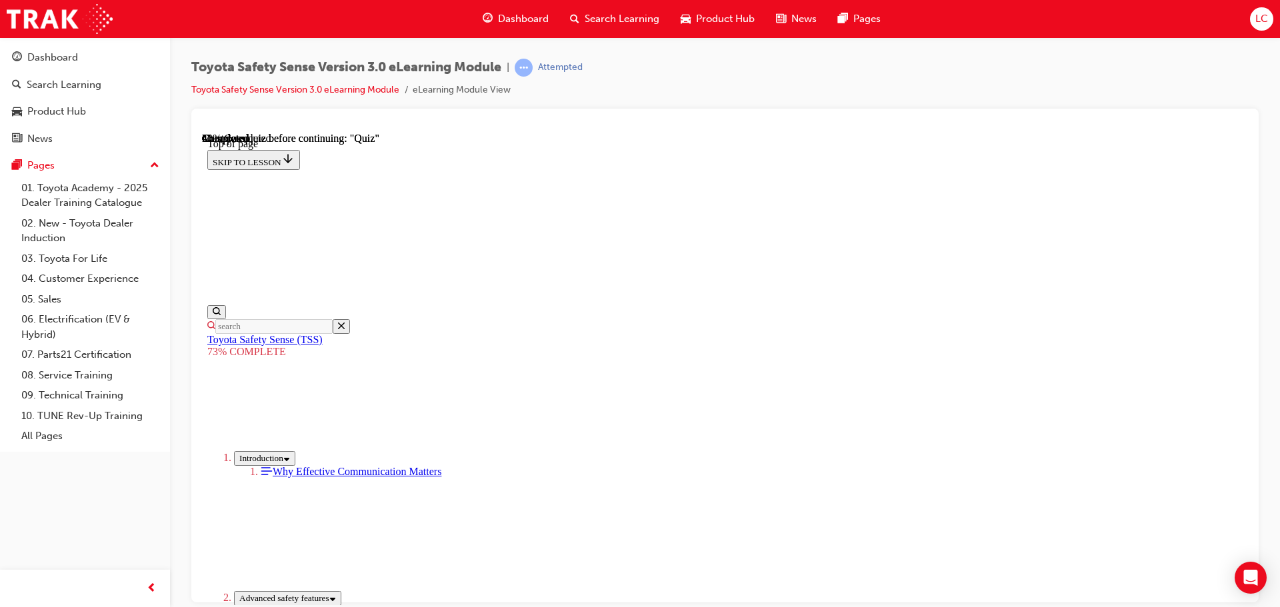
scroll to position [237, 0]
drag, startPoint x: 729, startPoint y: 456, endPoint x: 734, endPoint y: 477, distance: 21.2
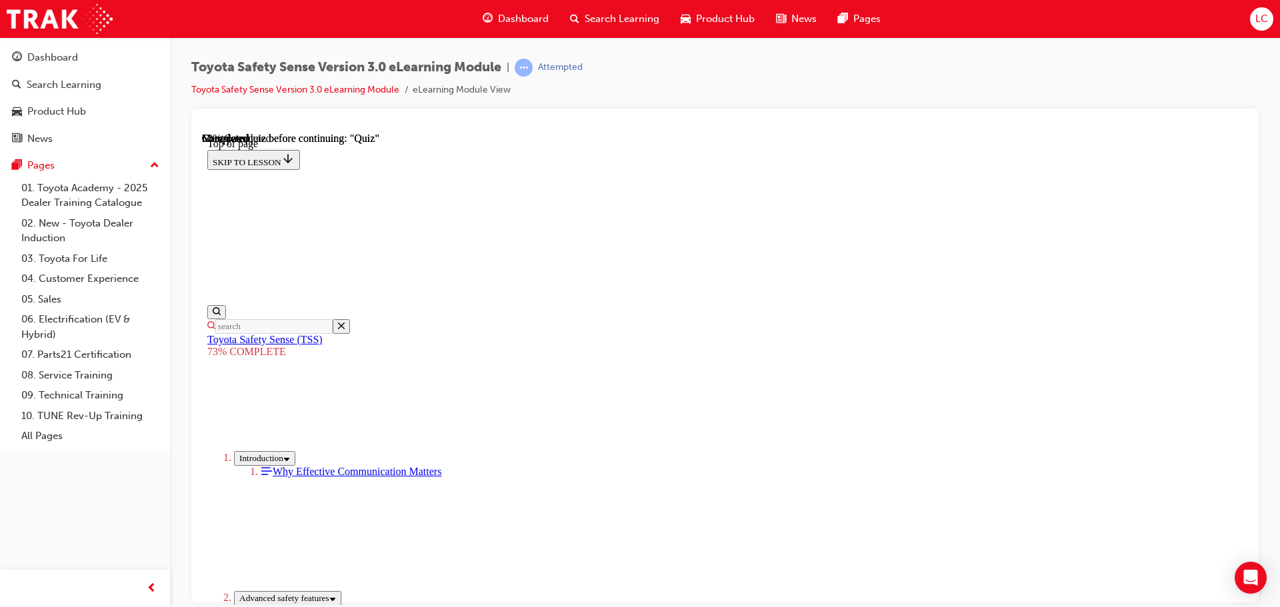
scroll to position [182, 0]
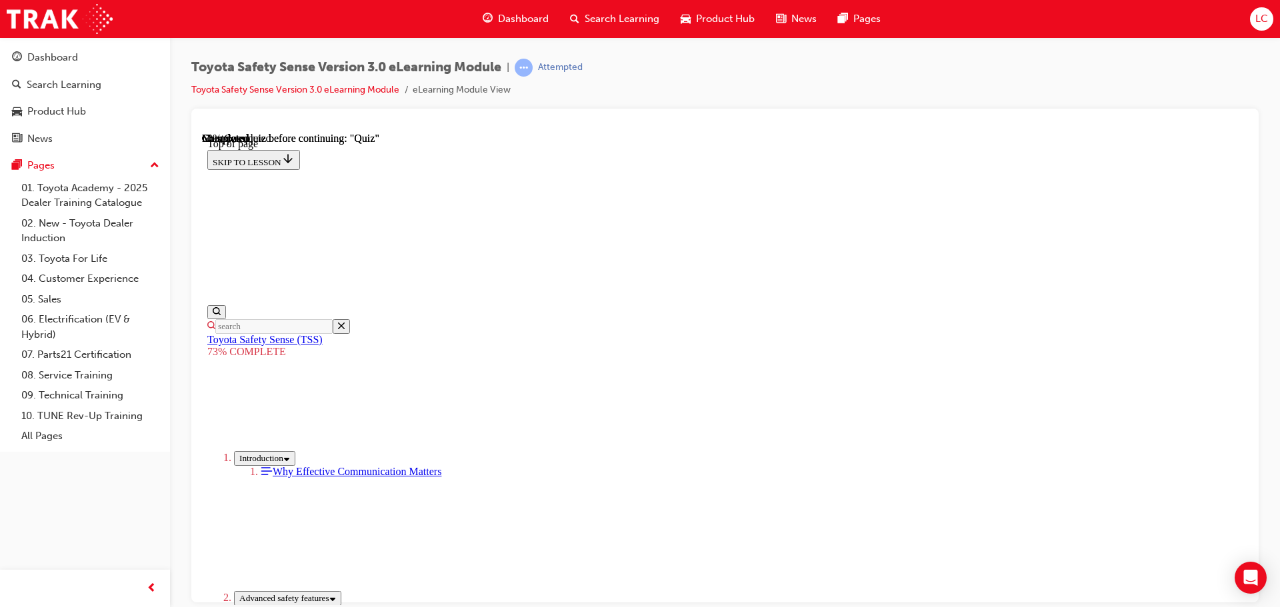
scroll to position [249, 0]
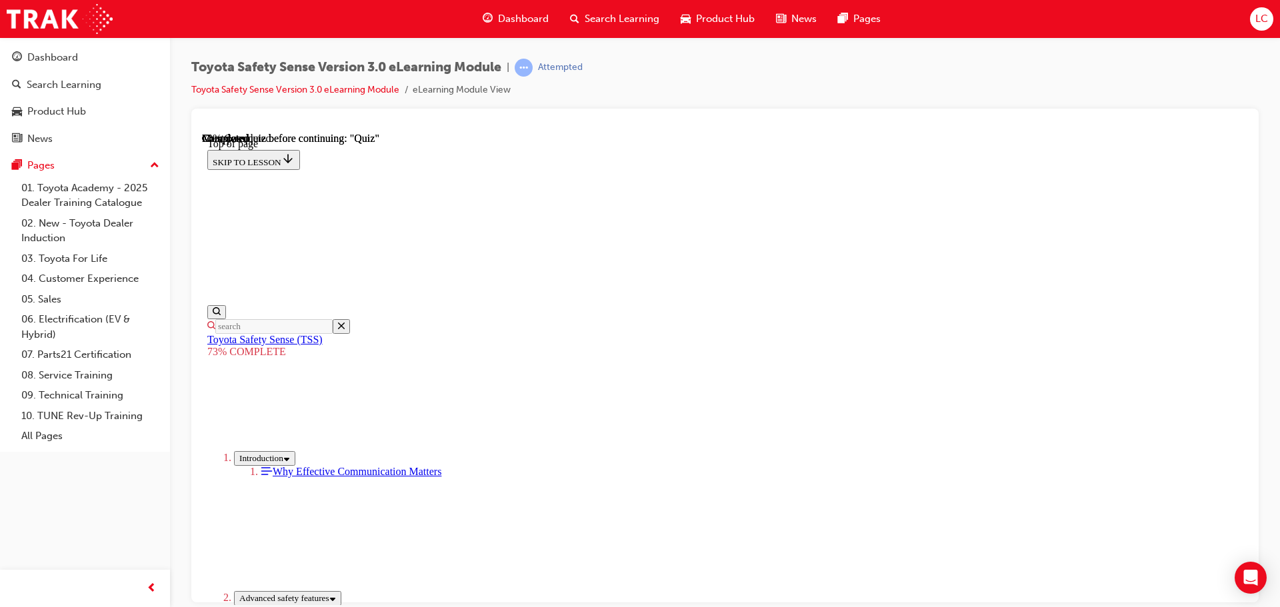
scroll to position [182, 0]
drag, startPoint x: 818, startPoint y: 549, endPoint x: 826, endPoint y: 575, distance: 27.2
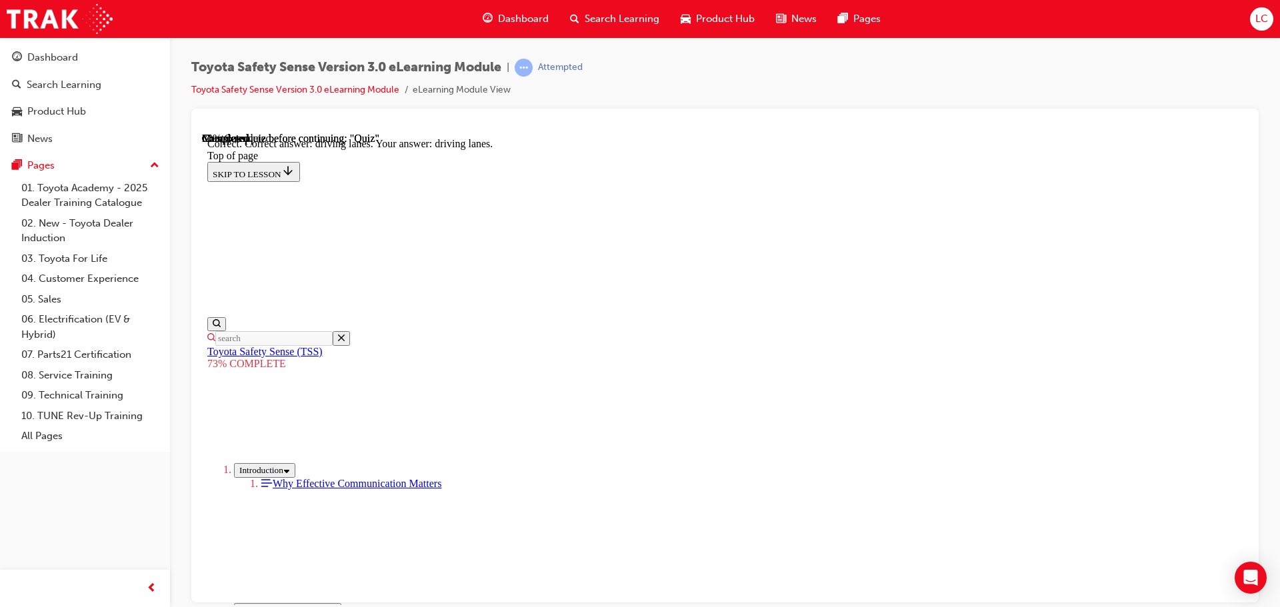
scroll to position [321, 0]
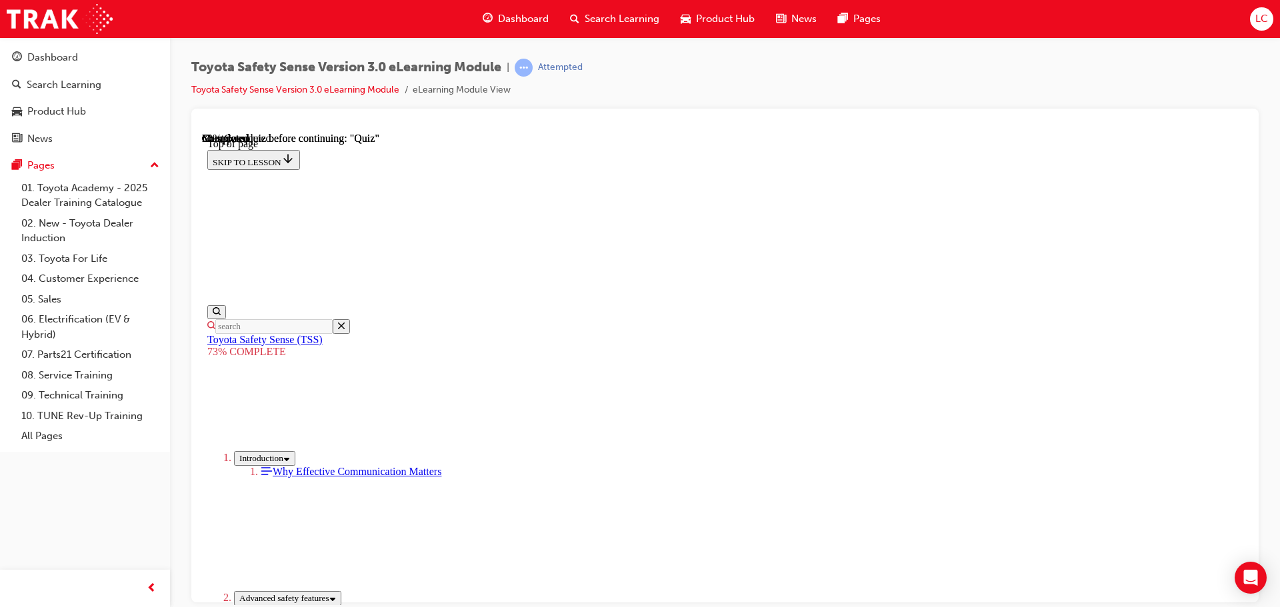
scroll to position [315, 0]
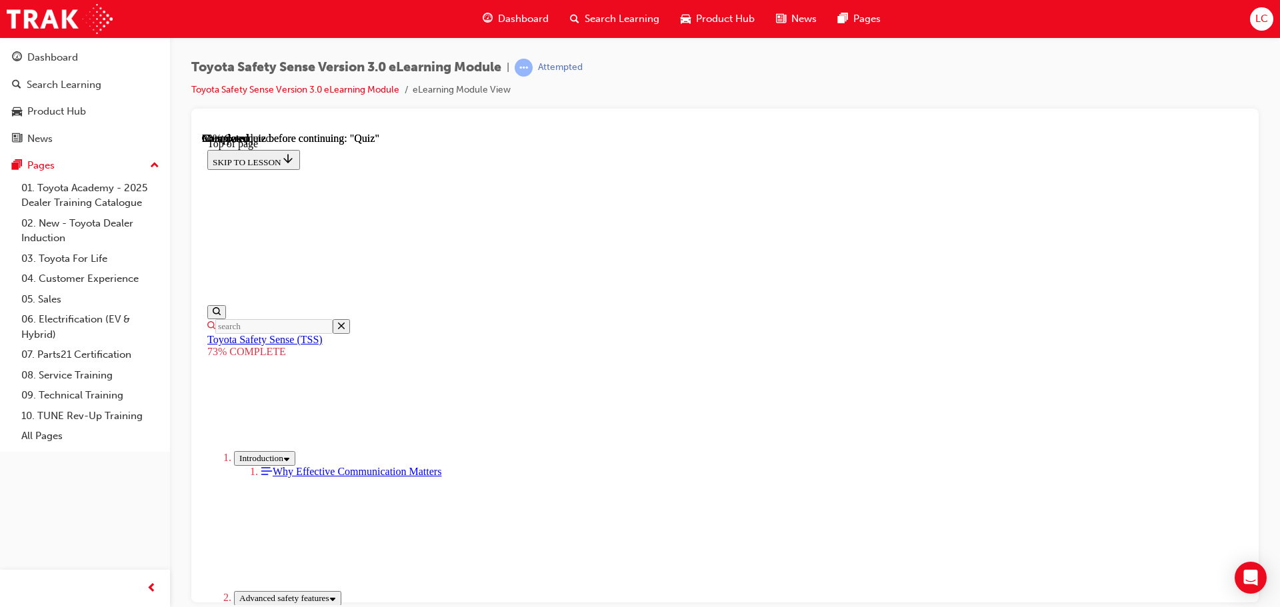
scroll to position [182, 0]
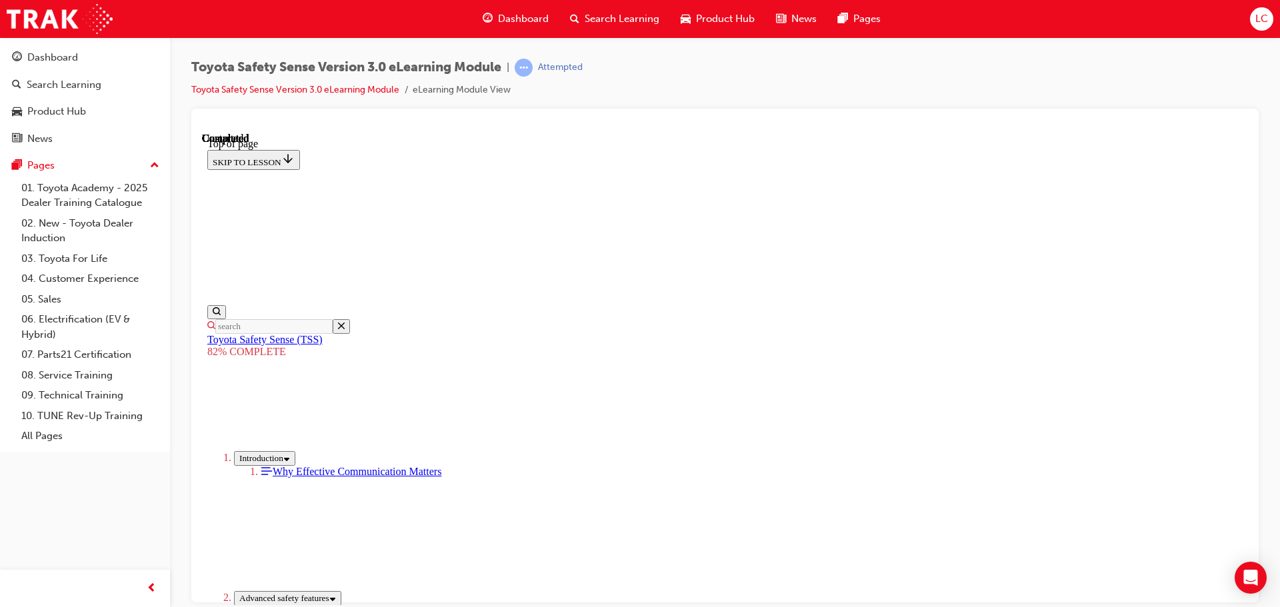
scroll to position [211, 0]
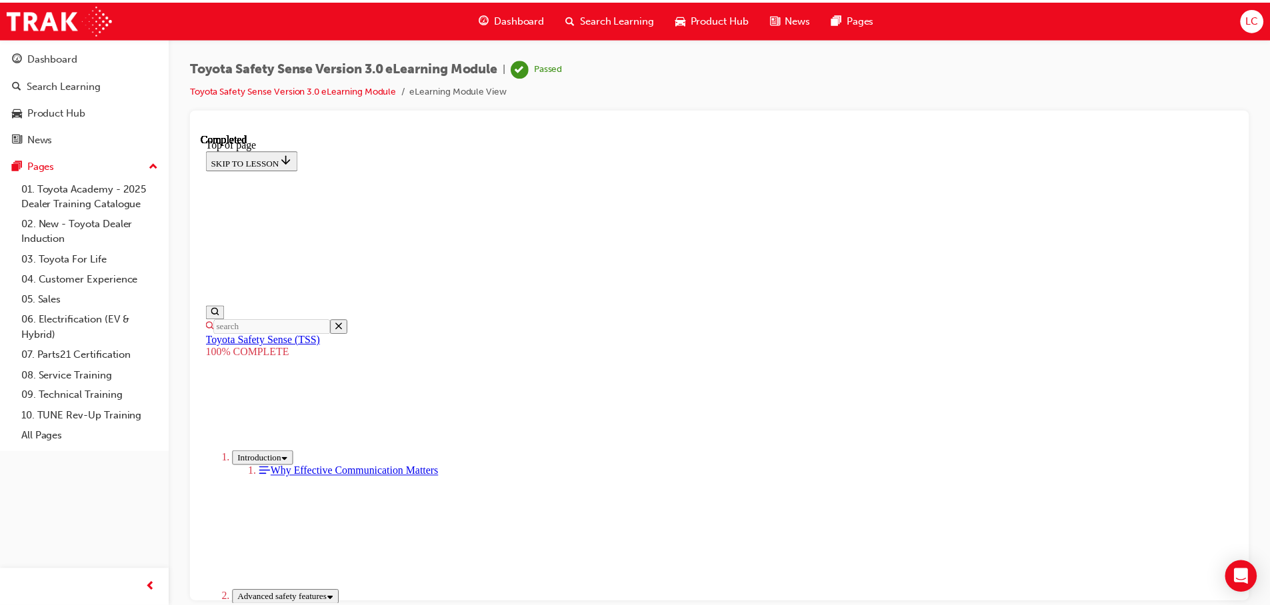
scroll to position [273, 0]
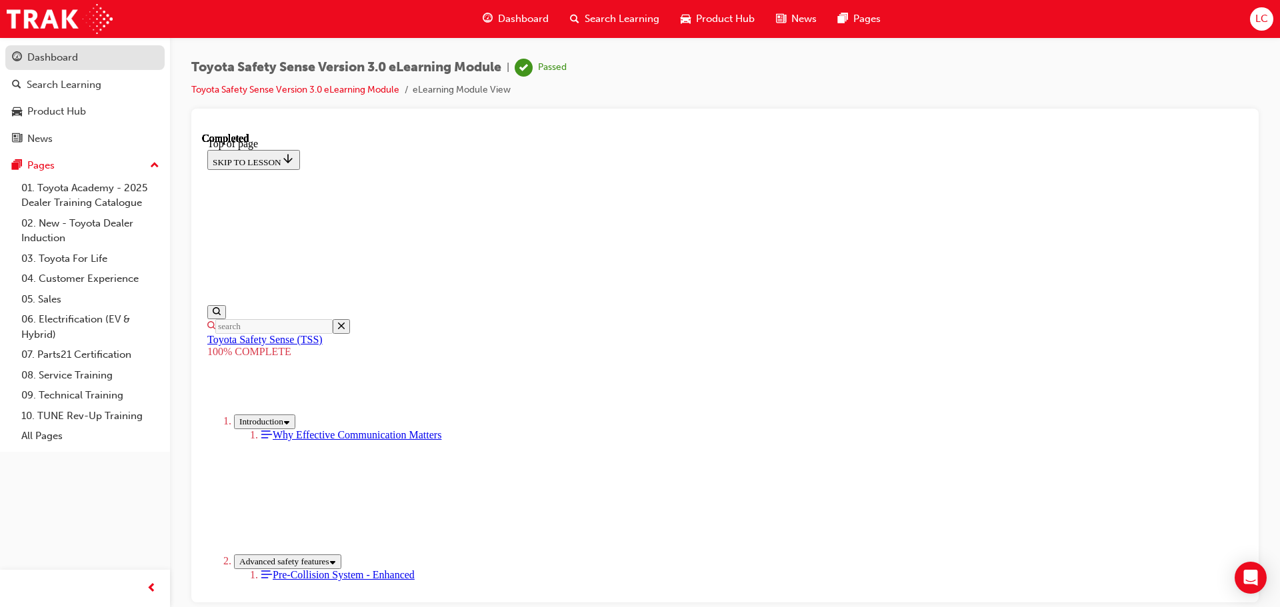
click at [30, 61] on div "Dashboard" at bounding box center [52, 57] width 51 height 15
